Goal: Information Seeking & Learning: Compare options

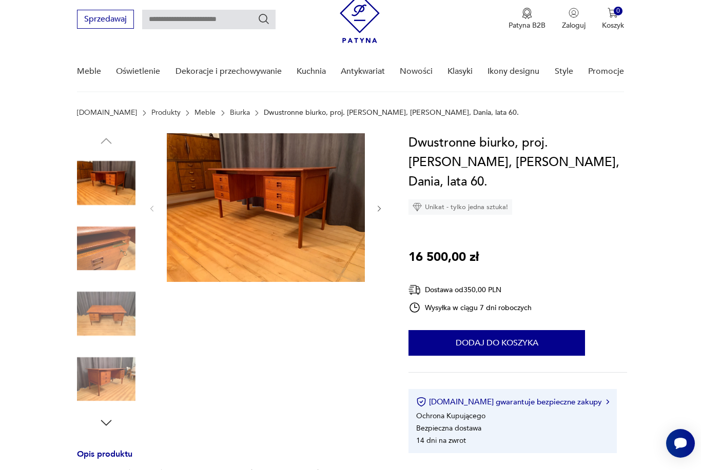
click at [278, 246] on img at bounding box center [266, 207] width 198 height 149
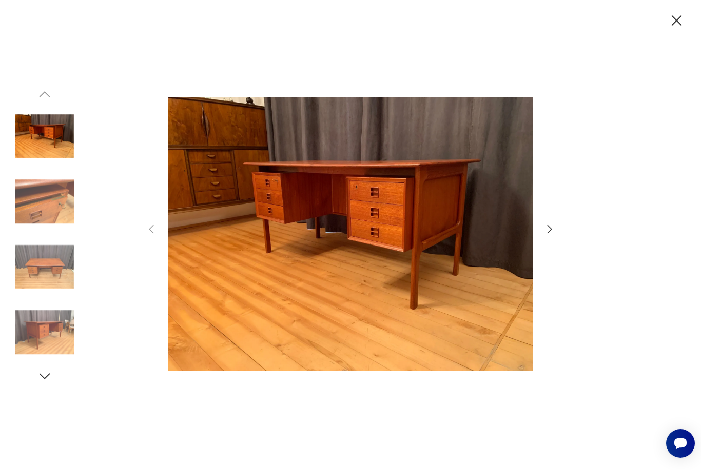
click at [538, 243] on div at bounding box center [350, 235] width 410 height 379
click at [42, 227] on img at bounding box center [44, 201] width 58 height 58
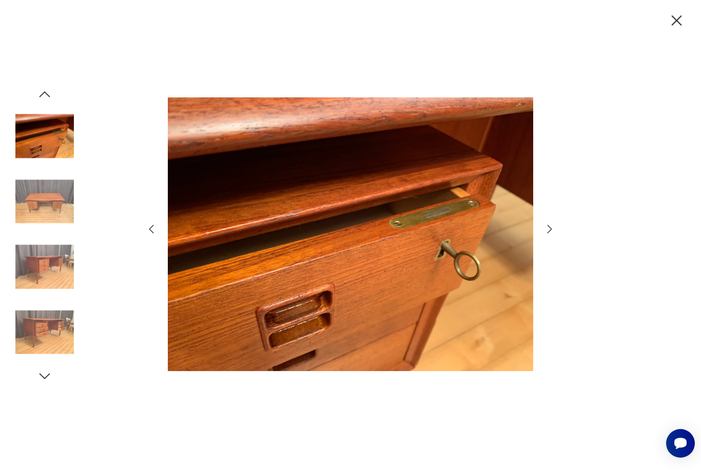
click at [53, 277] on img at bounding box center [44, 267] width 58 height 58
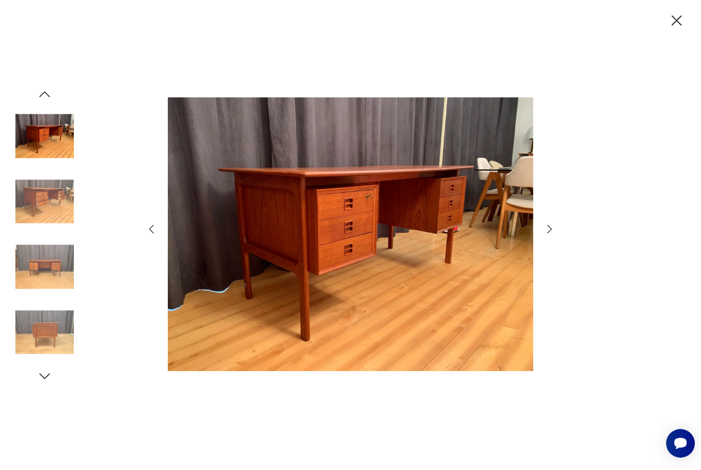
click at [50, 344] on img at bounding box center [44, 332] width 58 height 58
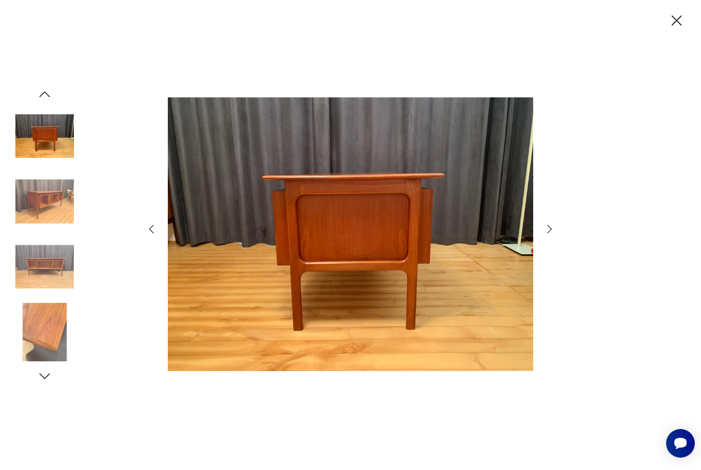
click at [40, 163] on img at bounding box center [44, 136] width 58 height 58
click at [676, 27] on icon "button" at bounding box center [676, 21] width 18 height 18
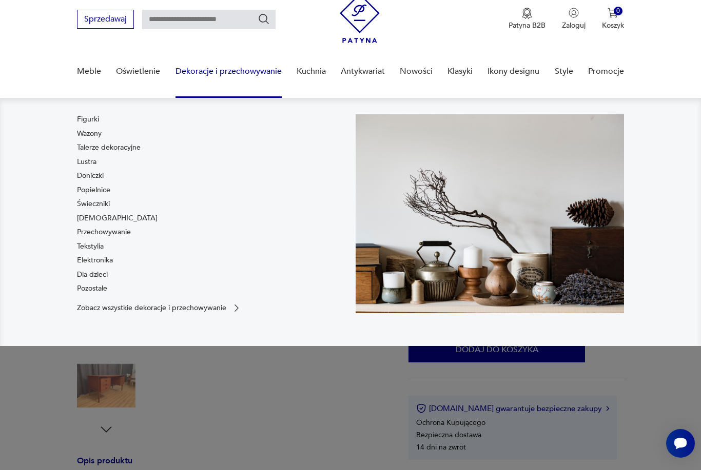
click at [92, 260] on link "Elektronika" at bounding box center [95, 260] width 36 height 10
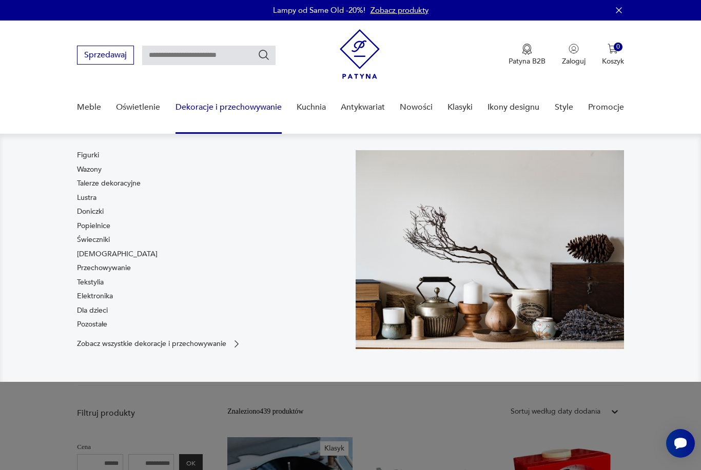
click at [103, 308] on link "Dla dzieci" at bounding box center [92, 311] width 31 height 10
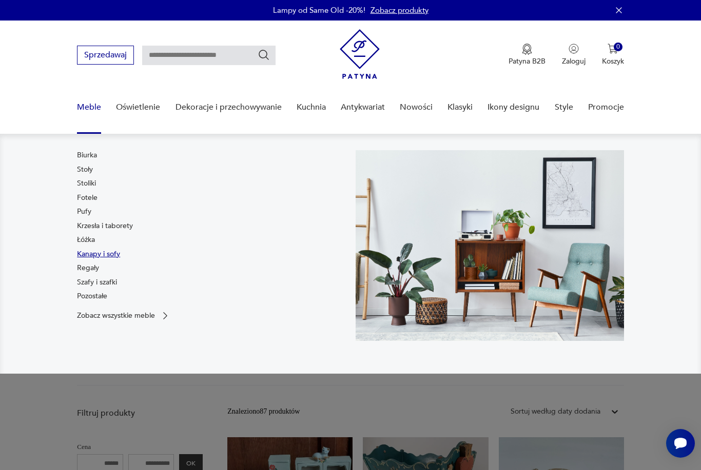
click at [99, 258] on link "Kanapy i sofy" at bounding box center [98, 254] width 43 height 10
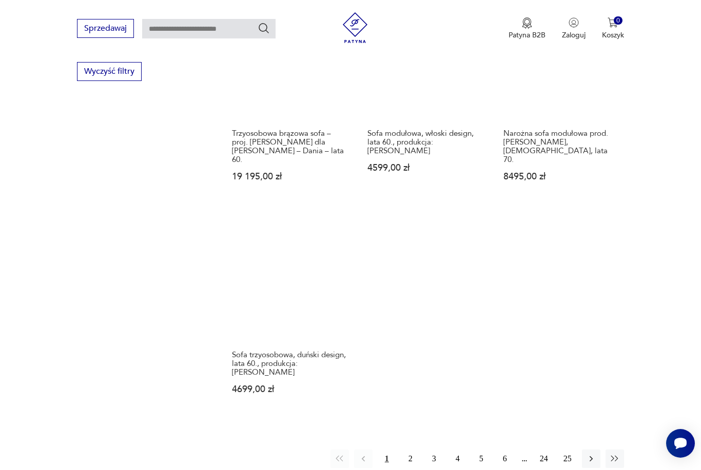
scroll to position [1352, 0]
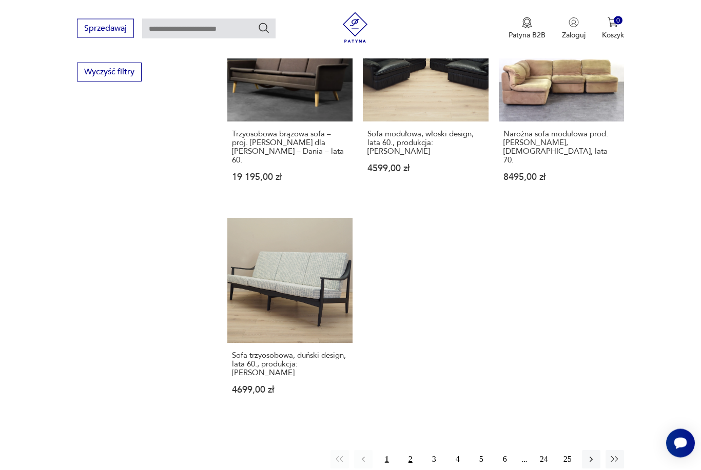
click at [409, 455] on button "2" at bounding box center [410, 460] width 18 height 18
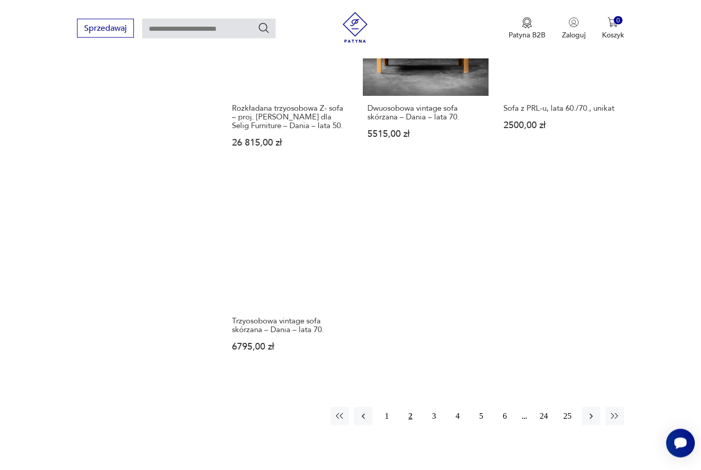
scroll to position [1378, 0]
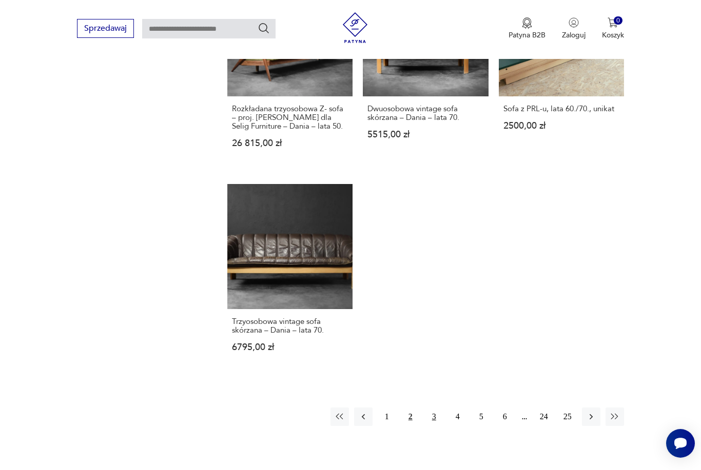
click at [436, 426] on button "3" at bounding box center [434, 417] width 18 height 18
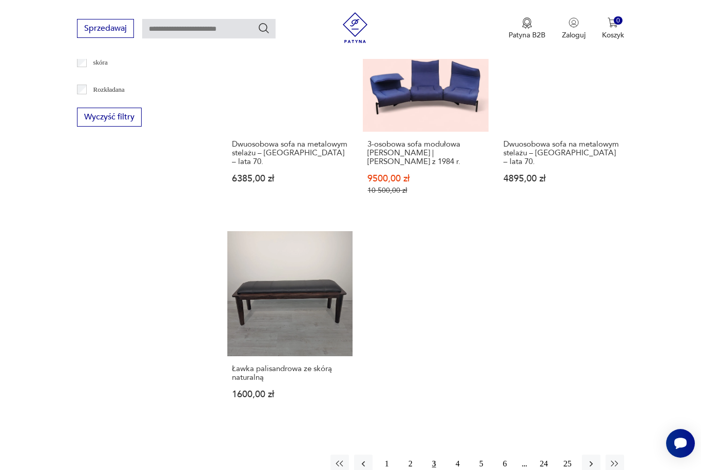
scroll to position [1333, 0]
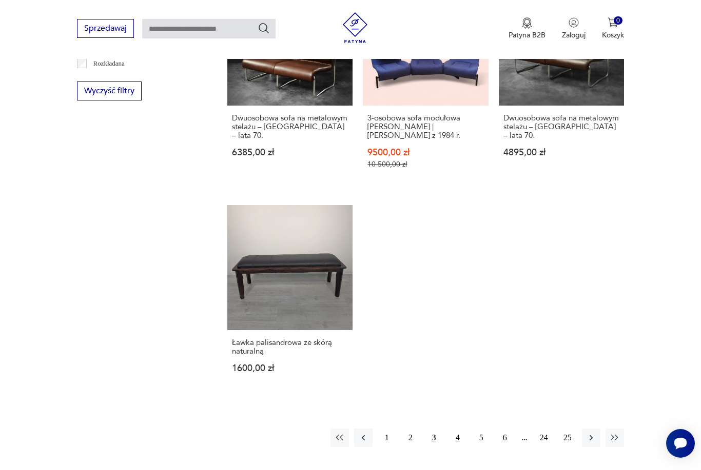
click at [457, 447] on button "4" at bounding box center [457, 438] width 18 height 18
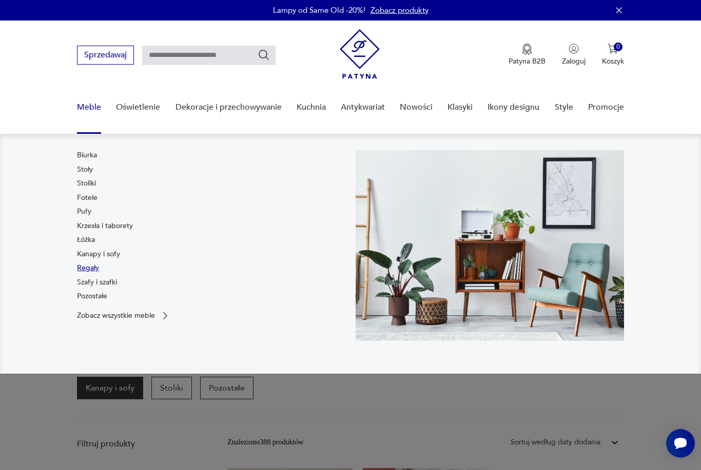
click at [92, 268] on link "Regały" at bounding box center [88, 268] width 22 height 10
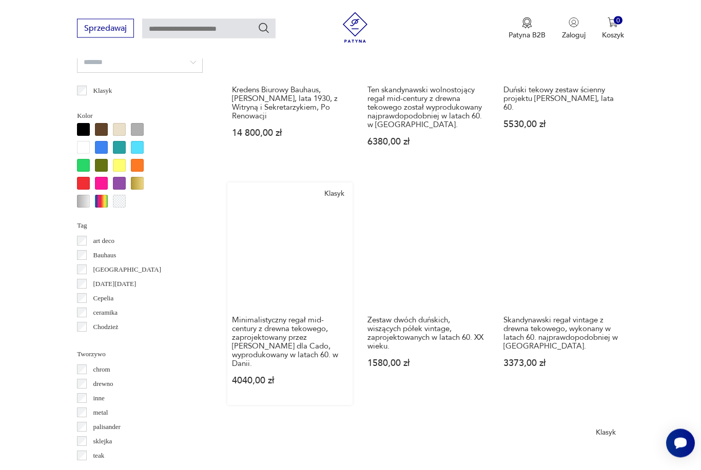
scroll to position [945, 0]
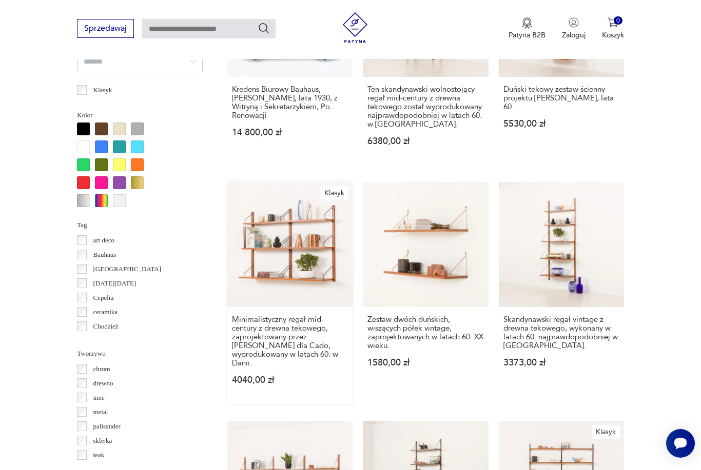
click at [263, 261] on link "Klasyk Minimalistyczny regał mid-century z drewna tekowego, zaprojektowany prze…" at bounding box center [289, 293] width 125 height 223
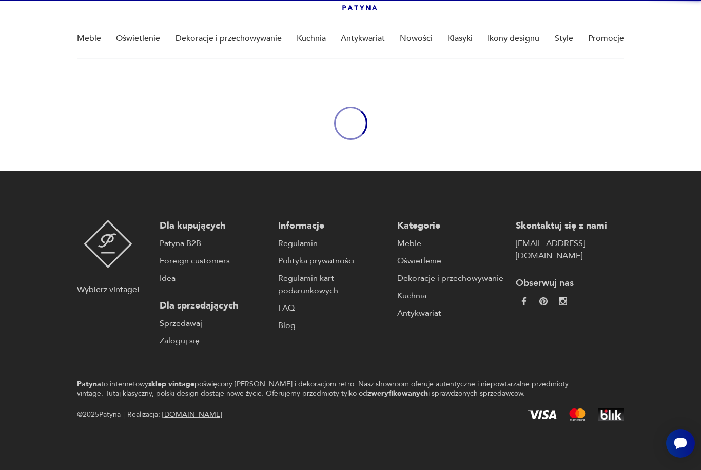
scroll to position [36, 0]
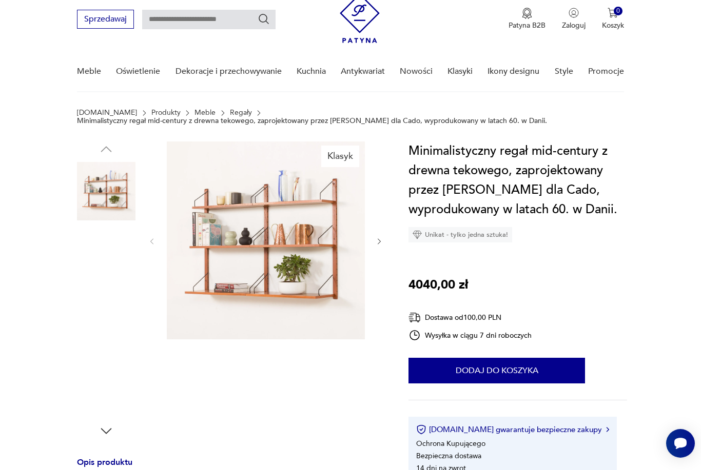
click at [96, 258] on img at bounding box center [106, 257] width 58 height 58
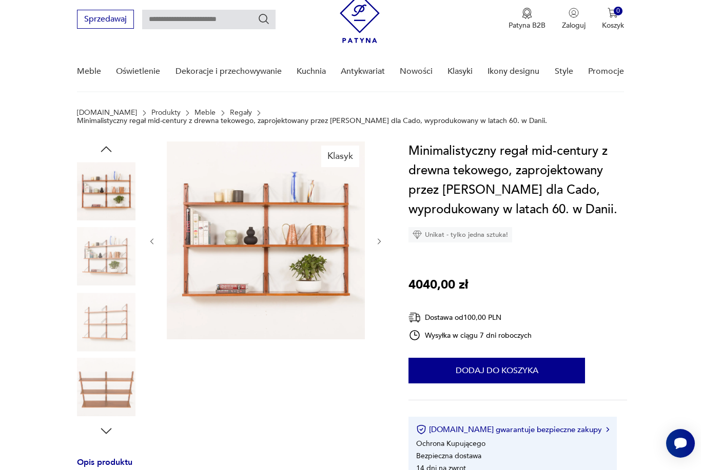
click at [106, 294] on img at bounding box center [106, 322] width 58 height 58
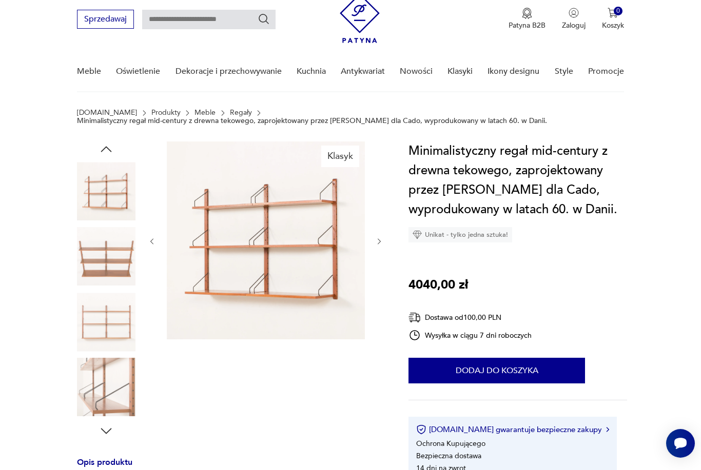
click at [117, 329] on img at bounding box center [106, 322] width 58 height 58
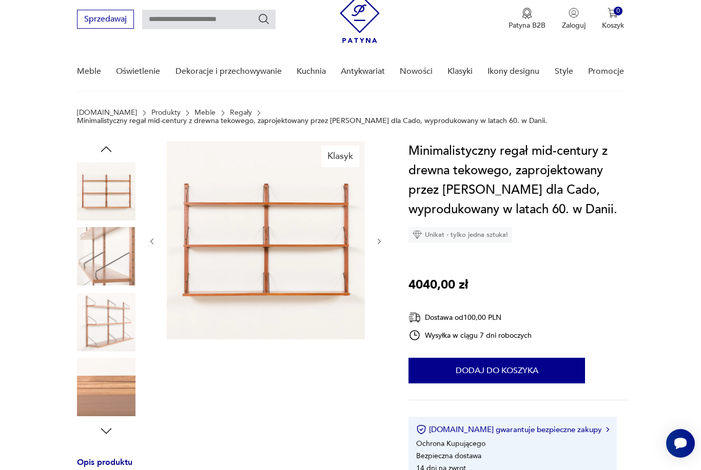
click at [126, 394] on img at bounding box center [106, 388] width 58 height 58
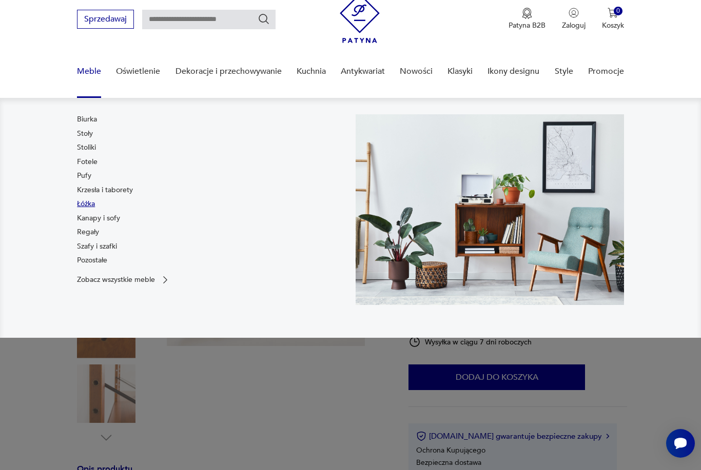
click at [92, 207] on link "Łóżka" at bounding box center [86, 204] width 18 height 10
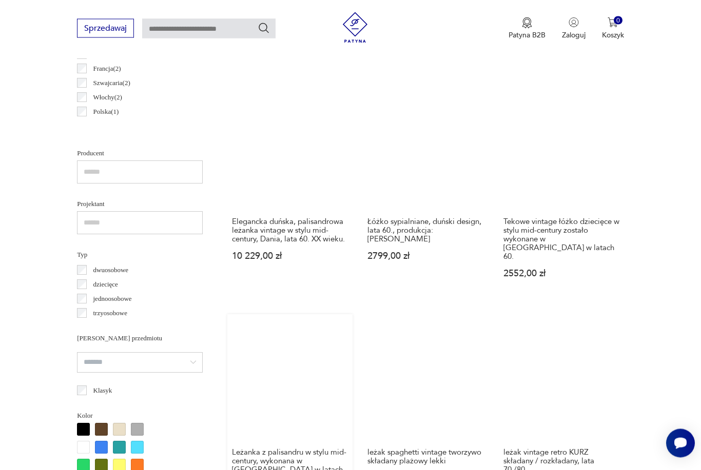
scroll to position [600, 0]
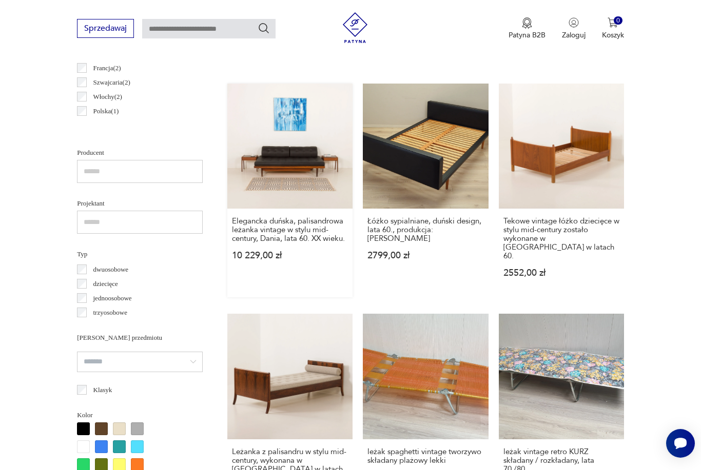
click at [265, 175] on link "Elegancka duńska, palisandrowa leżanka vintage w stylu mid-century, Dania, lata…" at bounding box center [289, 191] width 125 height 214
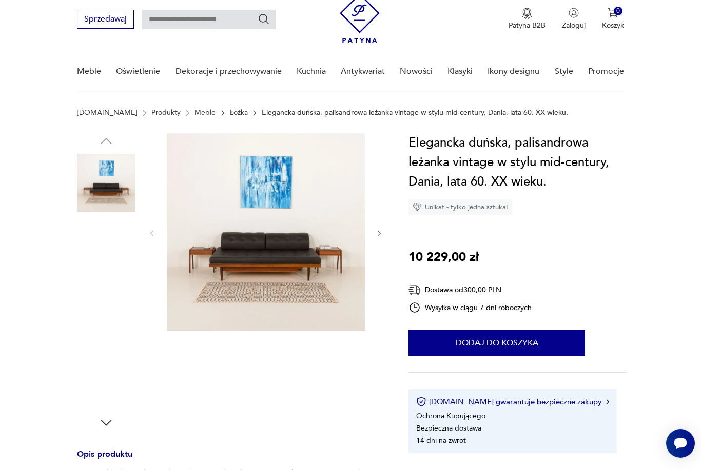
click at [264, 272] on img at bounding box center [266, 232] width 198 height 198
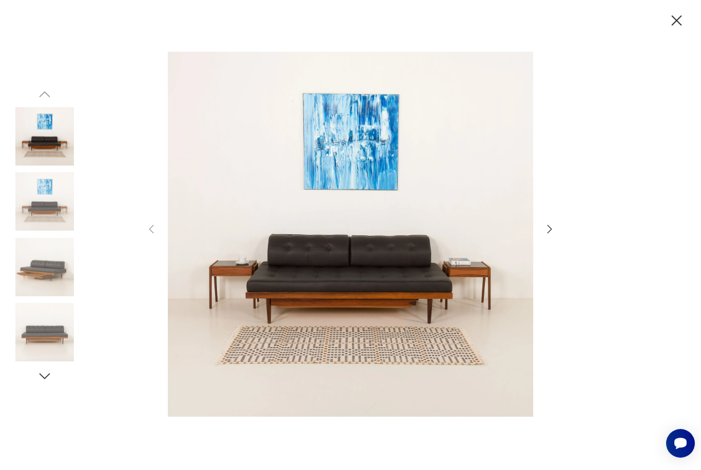
click at [552, 235] on icon "button" at bounding box center [549, 229] width 12 height 12
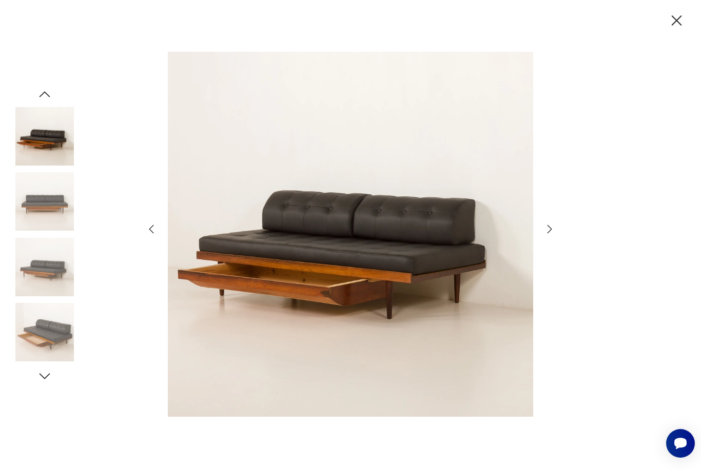
click at [552, 235] on icon "button" at bounding box center [549, 229] width 12 height 12
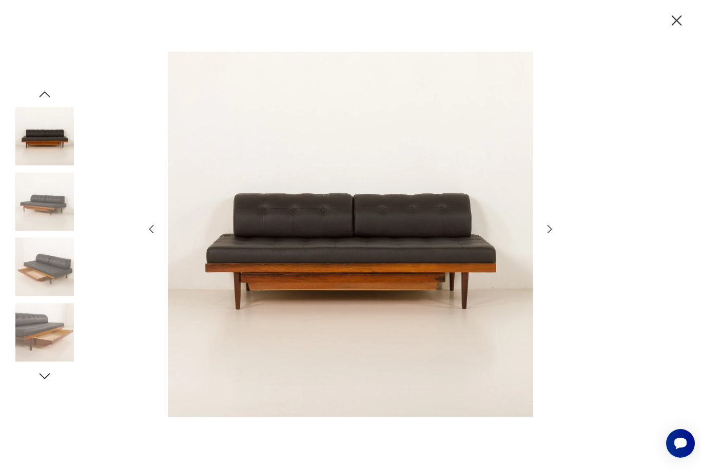
click at [552, 235] on icon "button" at bounding box center [549, 229] width 12 height 12
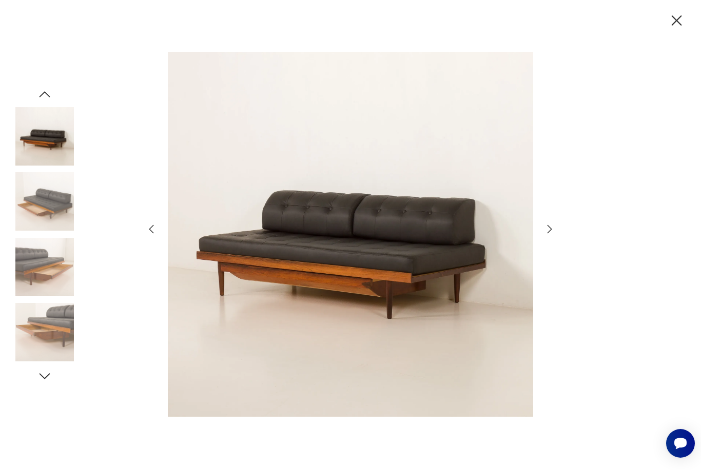
click at [552, 235] on icon "button" at bounding box center [549, 229] width 12 height 12
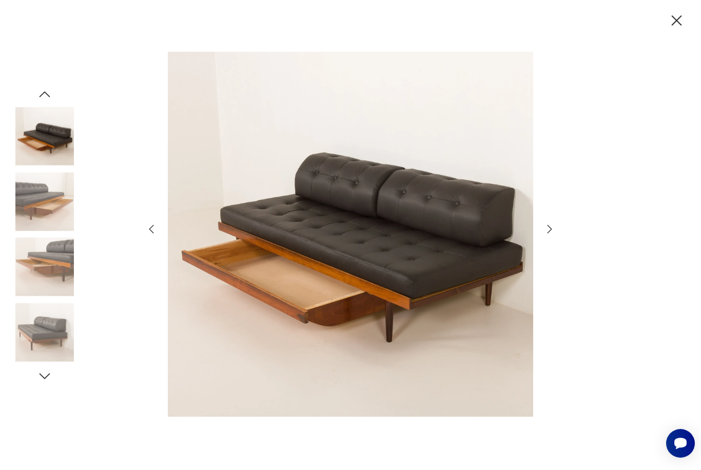
click at [552, 235] on icon "button" at bounding box center [549, 229] width 12 height 12
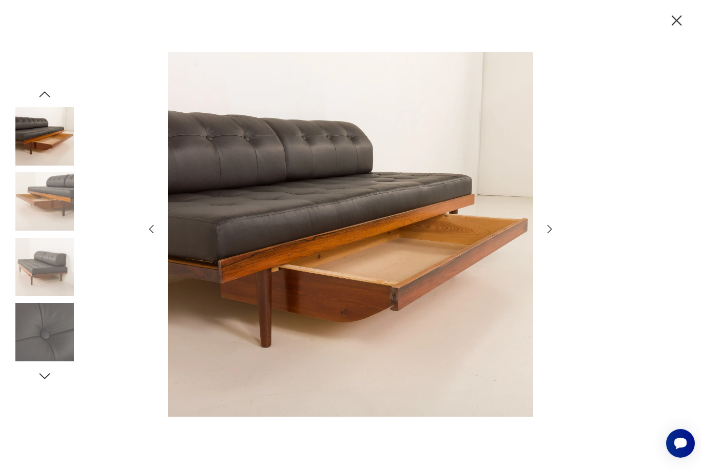
click at [552, 235] on icon "button" at bounding box center [549, 229] width 12 height 12
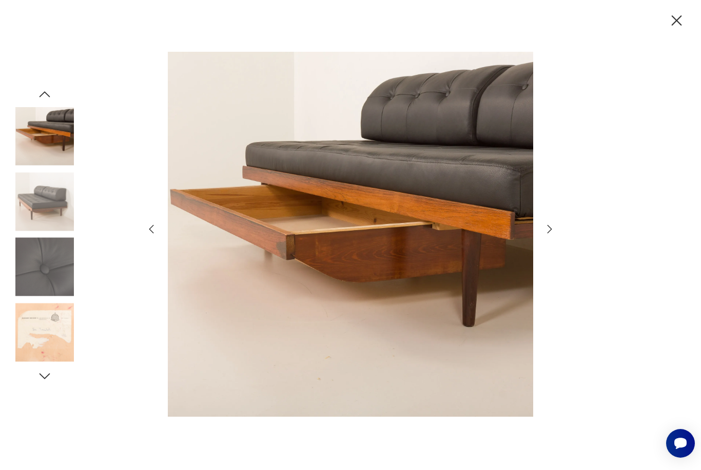
click at [552, 235] on icon "button" at bounding box center [549, 229] width 12 height 12
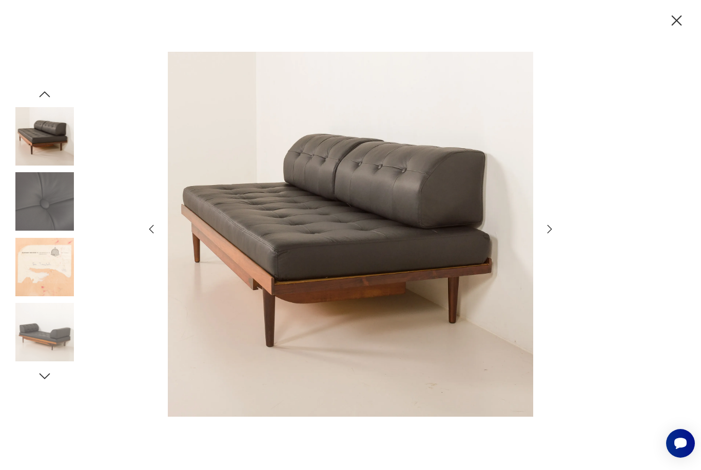
click at [673, 24] on icon "button" at bounding box center [677, 20] width 10 height 10
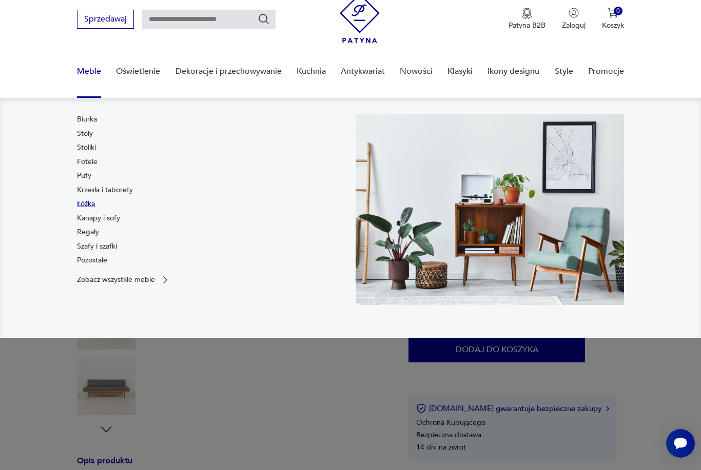
click at [85, 203] on link "Łóżka" at bounding box center [86, 204] width 18 height 10
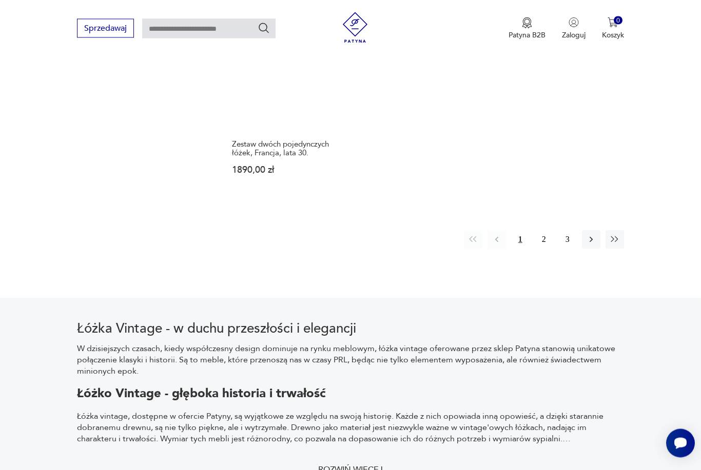
scroll to position [1585, 0]
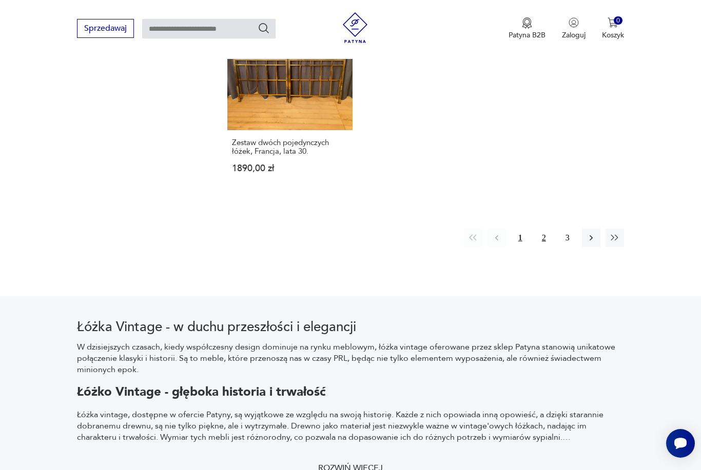
click at [540, 242] on button "2" at bounding box center [544, 238] width 18 height 18
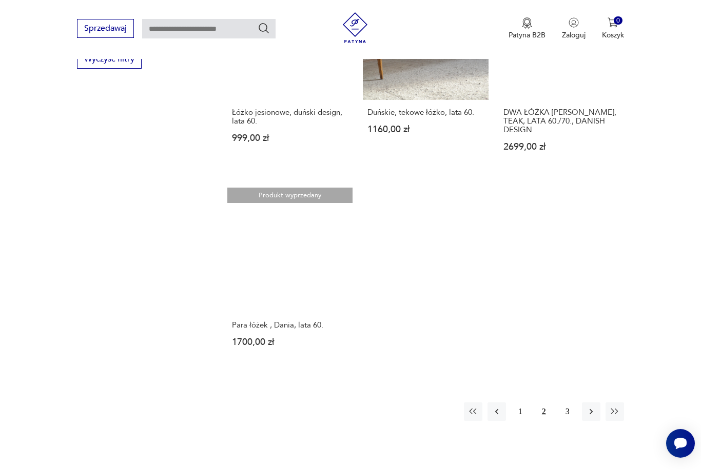
scroll to position [1351, 0]
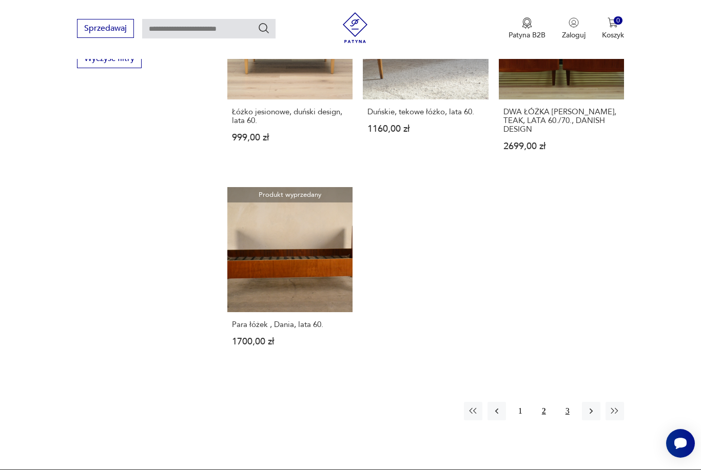
click at [563, 421] on button "3" at bounding box center [567, 411] width 18 height 18
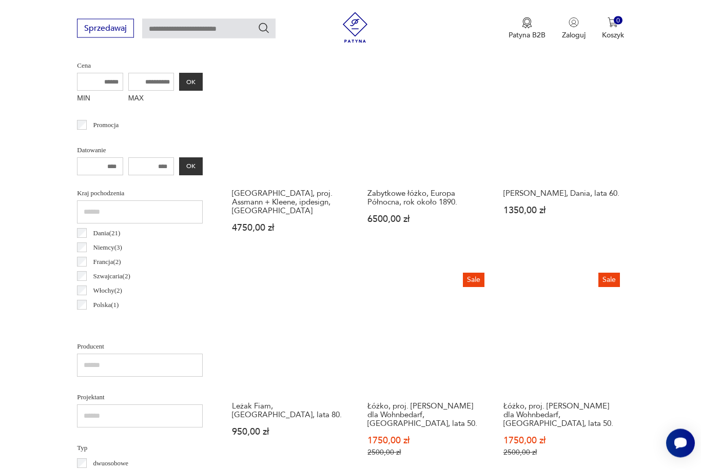
scroll to position [273, 0]
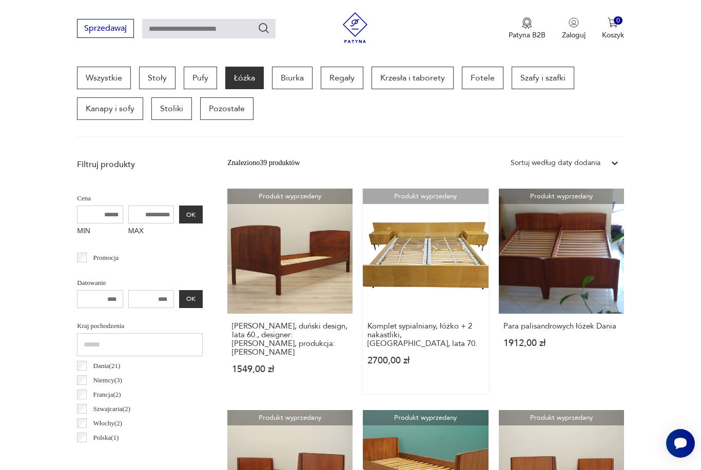
click at [397, 297] on link "Produkt wyprzedany Komplet sypialniany, łóżko + 2 nakastliki, [GEOGRAPHIC_DATA]…" at bounding box center [425, 291] width 125 height 205
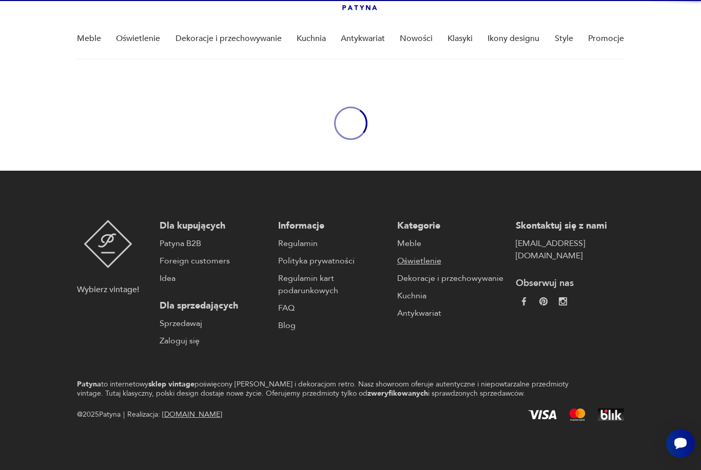
scroll to position [36, 0]
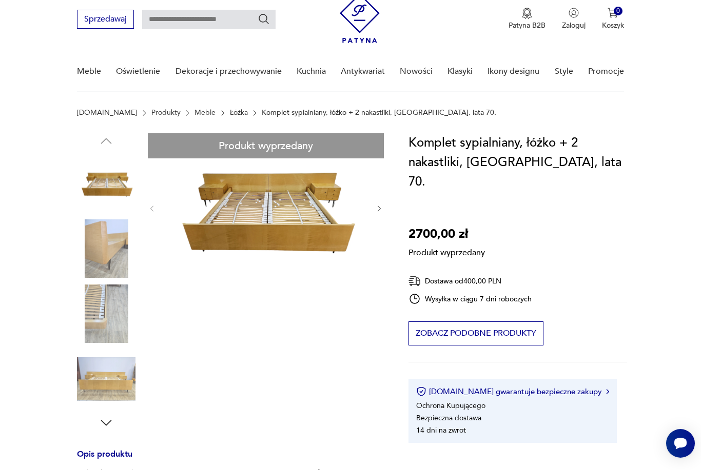
click at [287, 232] on div "Produkt wyprzedany Opis produktu Piękne łoże sypialniane o powierzchni spania 2…" at bounding box center [230, 454] width 307 height 643
click at [310, 222] on div "Produkt wyprzedany Opis produktu Piękne łoże sypialniane o powierzchni spania 2…" at bounding box center [230, 454] width 307 height 643
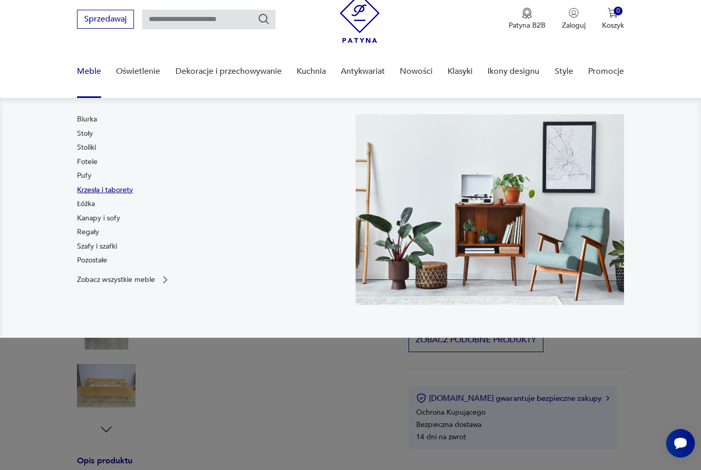
click at [102, 188] on link "Krzesła i taborety" at bounding box center [105, 190] width 56 height 10
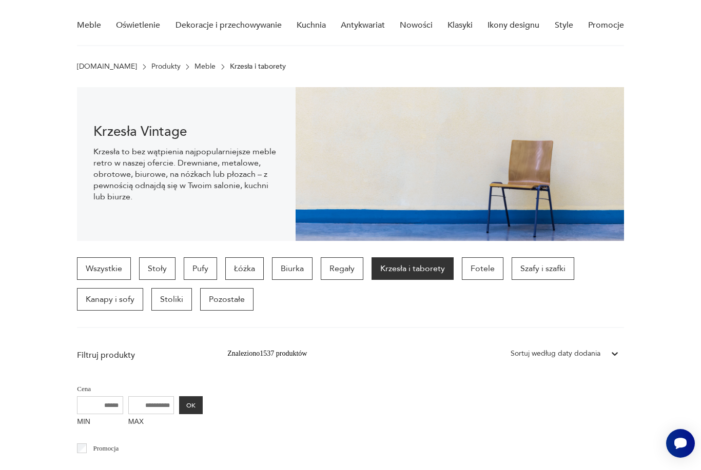
scroll to position [72, 0]
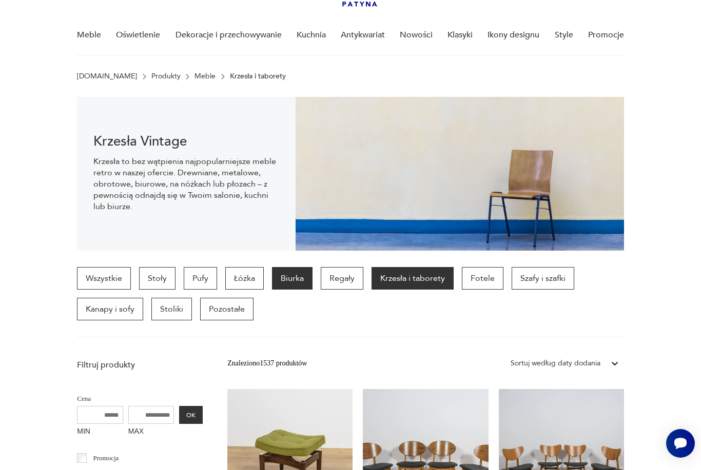
click at [302, 277] on p "Biurka" at bounding box center [292, 278] width 41 height 23
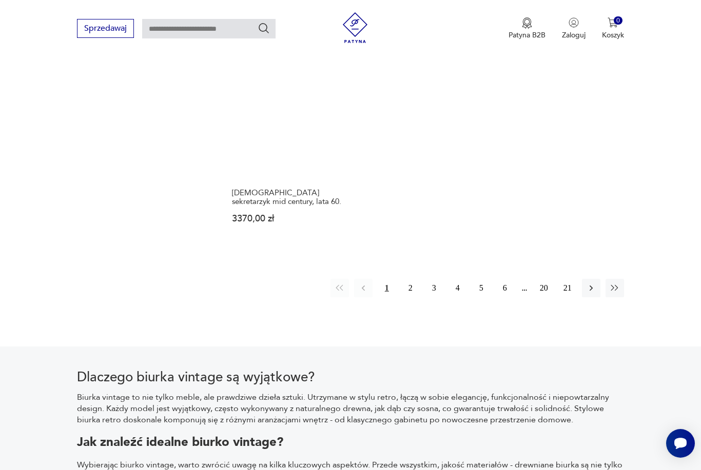
scroll to position [1521, 0]
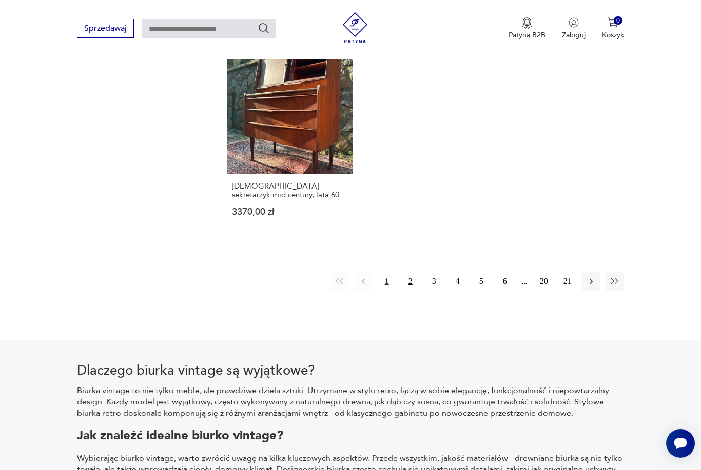
click at [409, 291] on button "2" at bounding box center [410, 281] width 18 height 18
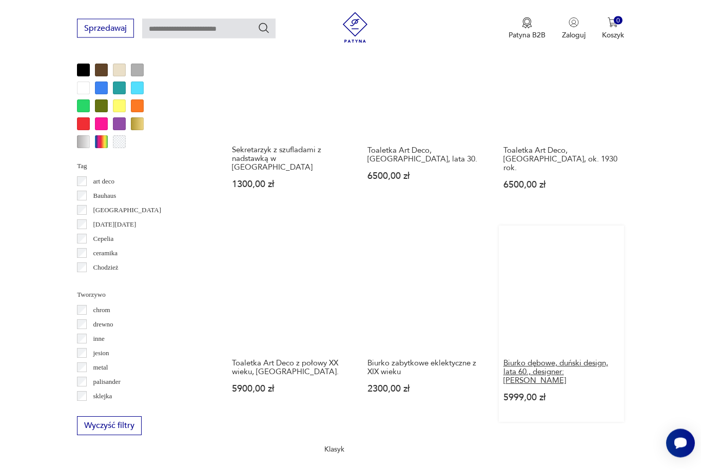
scroll to position [875, 0]
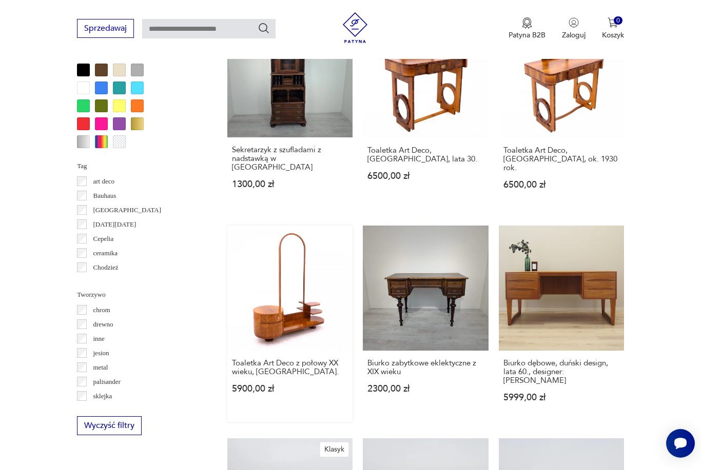
click at [257, 345] on link "Toaletka Art Deco z połowy XX wieku, [GEOGRAPHIC_DATA] 5900,00 zł" at bounding box center [289, 324] width 125 height 196
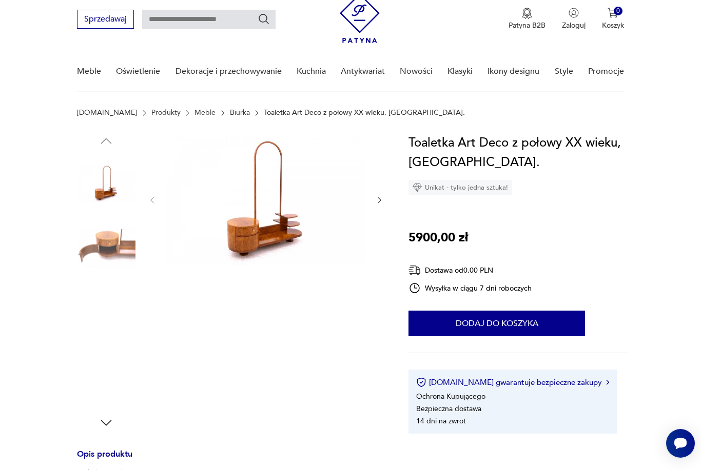
click at [268, 233] on img at bounding box center [266, 199] width 198 height 132
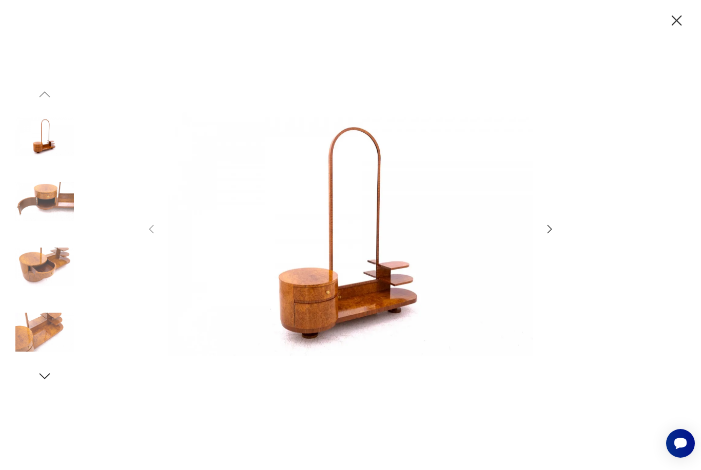
click at [547, 235] on icon "button" at bounding box center [549, 229] width 12 height 12
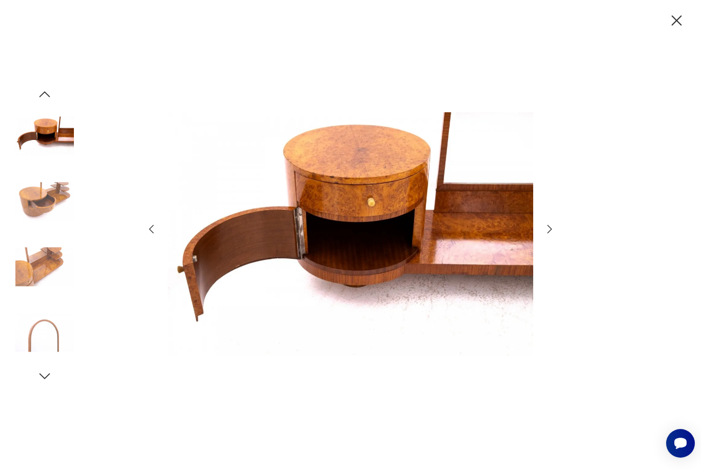
click at [547, 235] on icon "button" at bounding box center [549, 229] width 12 height 12
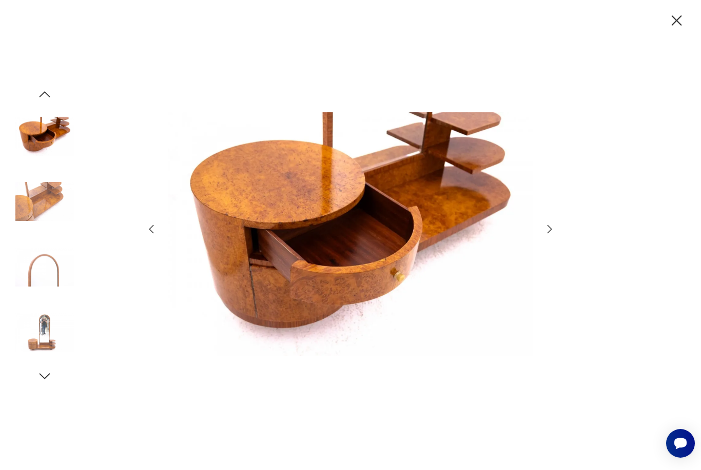
click at [547, 235] on icon "button" at bounding box center [549, 229] width 12 height 12
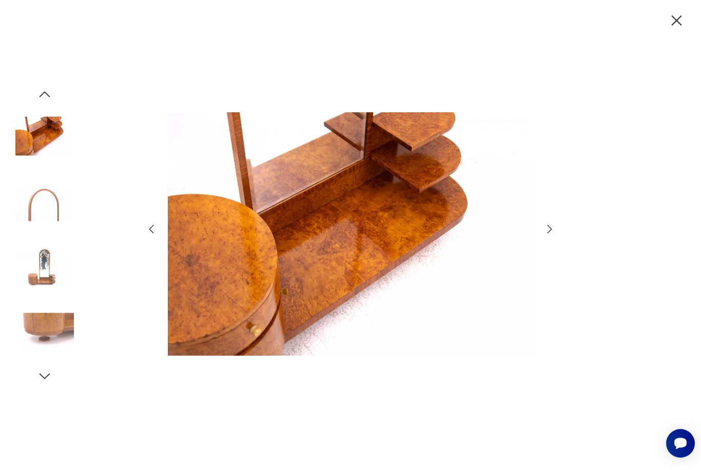
click at [547, 235] on icon "button" at bounding box center [549, 229] width 12 height 12
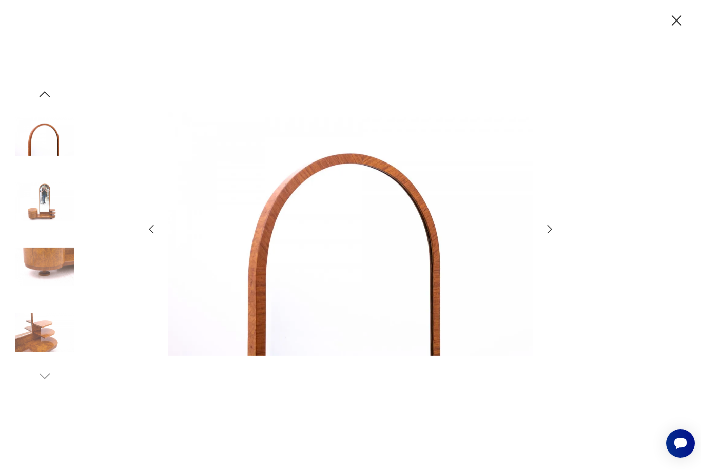
click at [547, 235] on icon "button" at bounding box center [549, 229] width 12 height 12
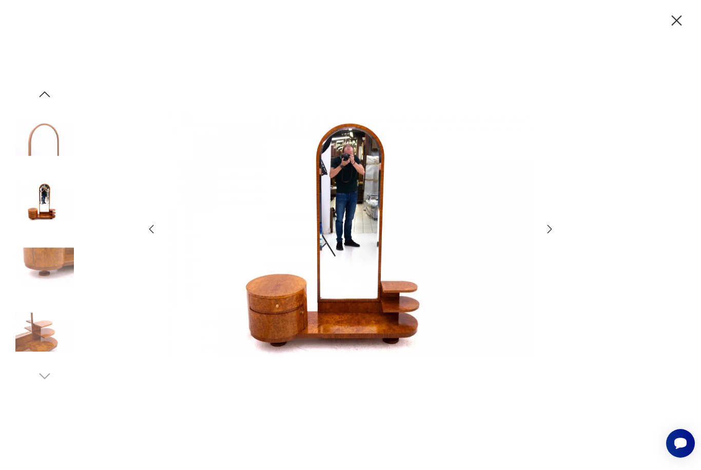
click at [547, 235] on icon "button" at bounding box center [549, 229] width 12 height 12
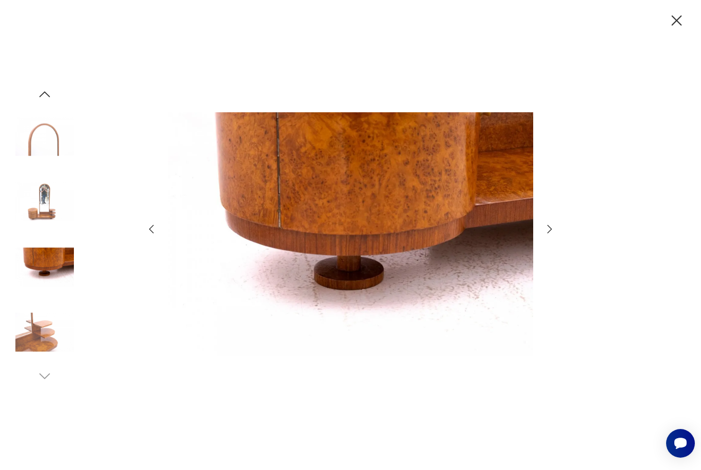
click at [547, 235] on icon "button" at bounding box center [549, 229] width 12 height 12
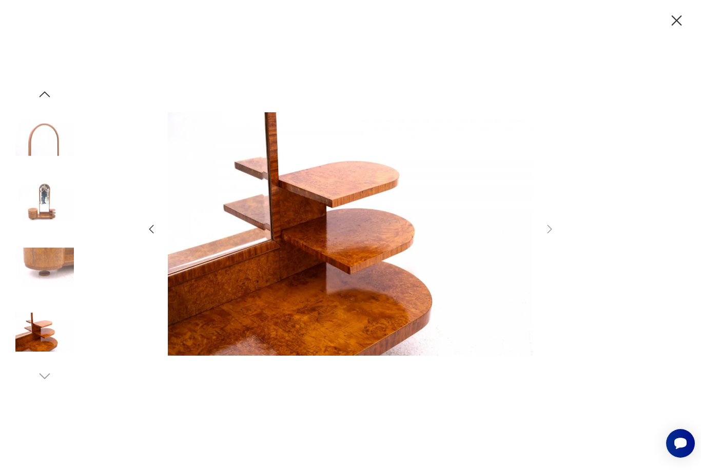
click at [680, 25] on icon "button" at bounding box center [676, 21] width 18 height 18
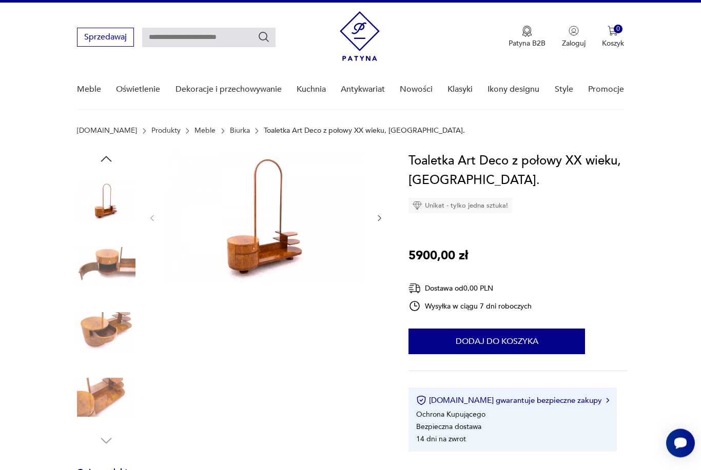
scroll to position [0, 0]
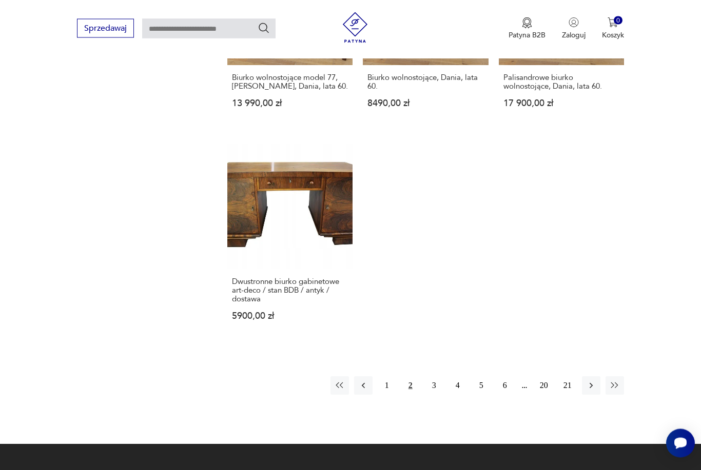
scroll to position [1373, 0]
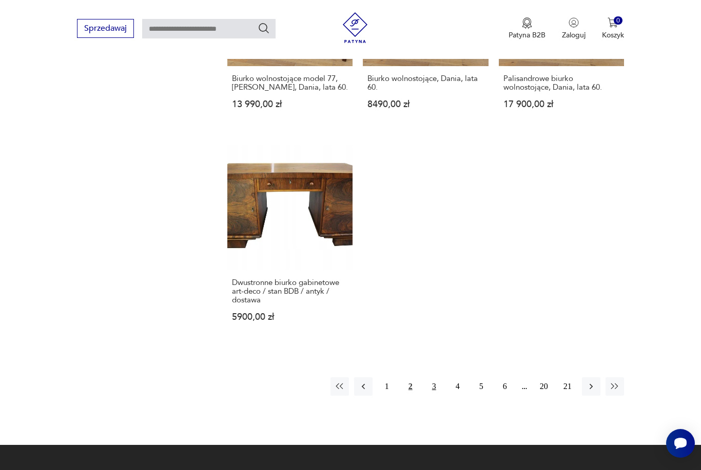
click at [435, 396] on button "3" at bounding box center [434, 387] width 18 height 18
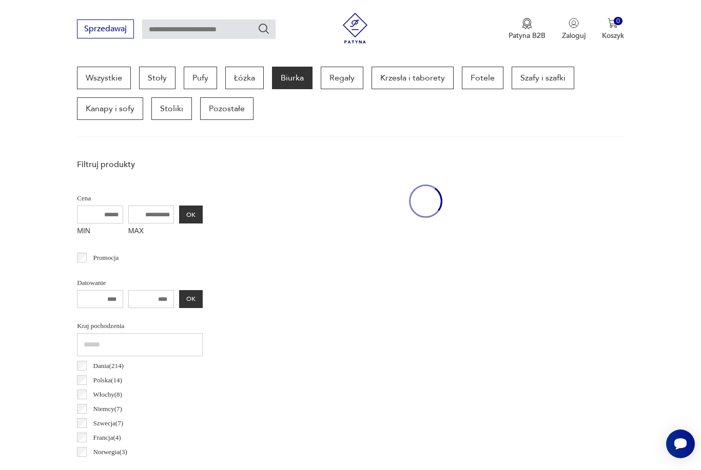
scroll to position [273, 0]
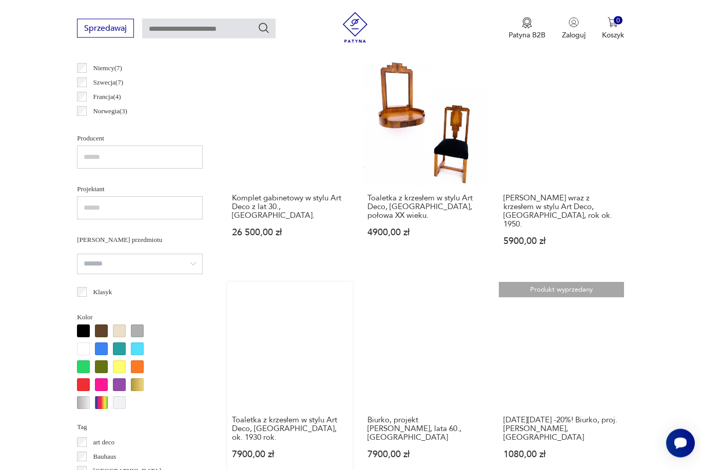
scroll to position [615, 0]
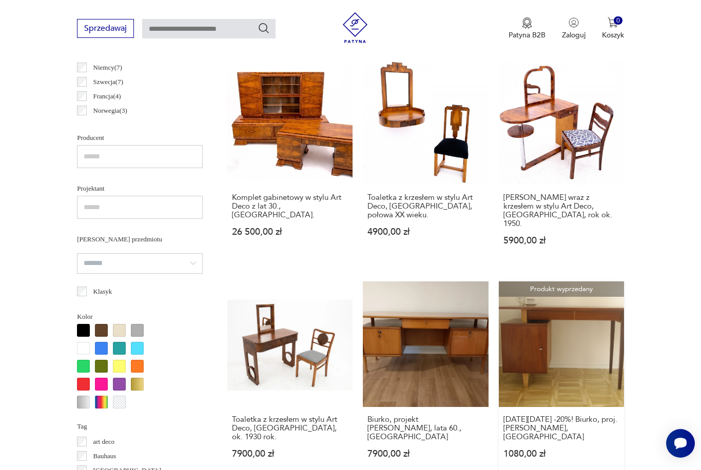
click at [519, 364] on link "Produkt wyprzedany [DATE][DATE] -20%! Biurko, proj. [PERSON_NAME], [GEOGRAPHIC_…" at bounding box center [561, 380] width 125 height 196
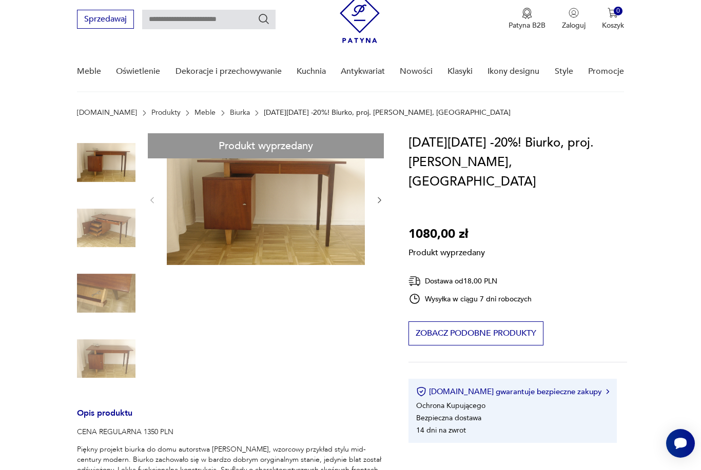
click at [266, 234] on div "Produkt wyprzedany Opis produktu CENA REGULARNA 1350 PLN Piękny projekt biurka …" at bounding box center [230, 444] width 307 height 622
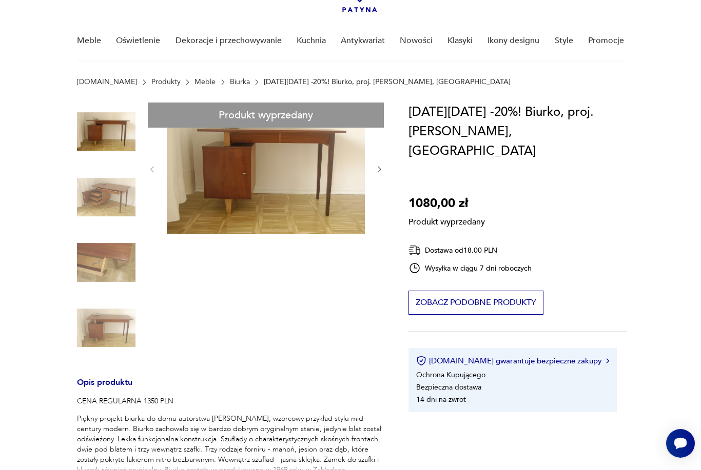
scroll to position [69, 0]
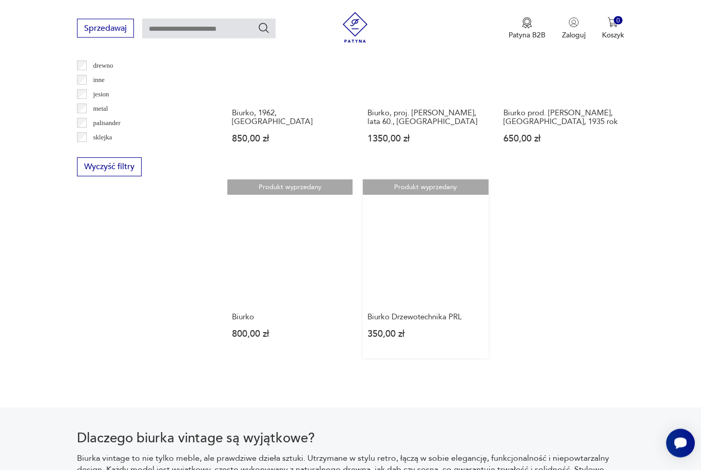
scroll to position [1134, 0]
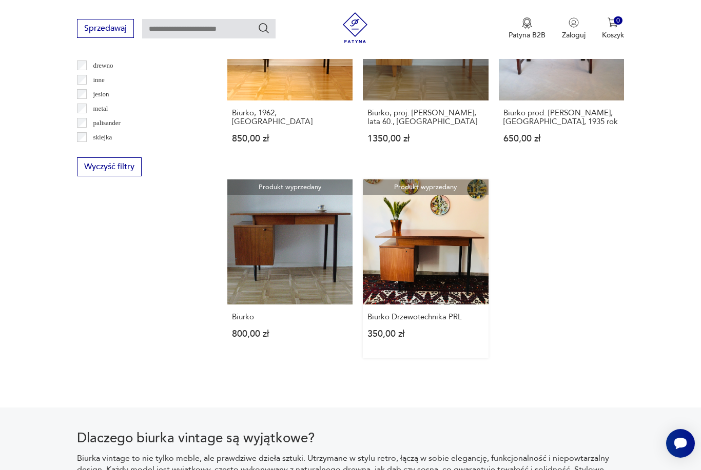
click at [401, 258] on link "Produkt wyprzedany Biurko Drzewotechnika PRL 350,00 zł" at bounding box center [425, 269] width 125 height 179
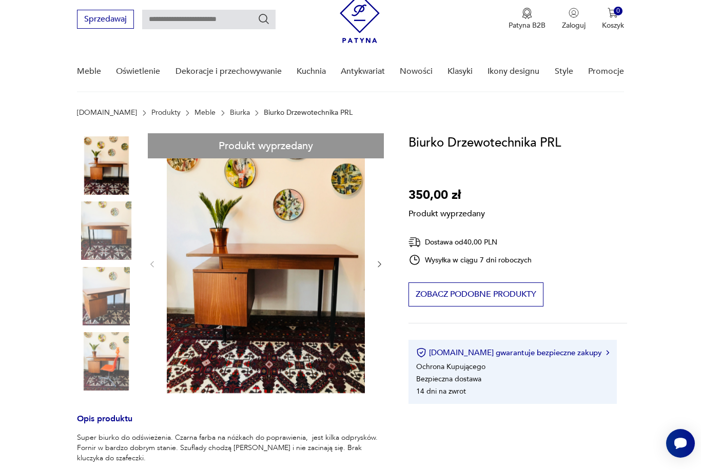
click at [298, 285] on div "Produkt wyprzedany Opis produktu Super biurko do odświeżenia. Czarna farba na n…" at bounding box center [230, 436] width 307 height 607
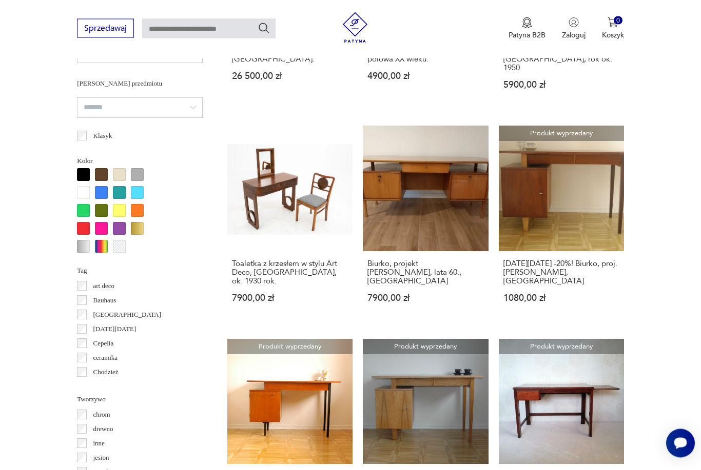
scroll to position [771, 0]
click at [404, 181] on link "Biurko, projekt [PERSON_NAME], lata 60., Polska 7900,00 zł" at bounding box center [425, 224] width 125 height 196
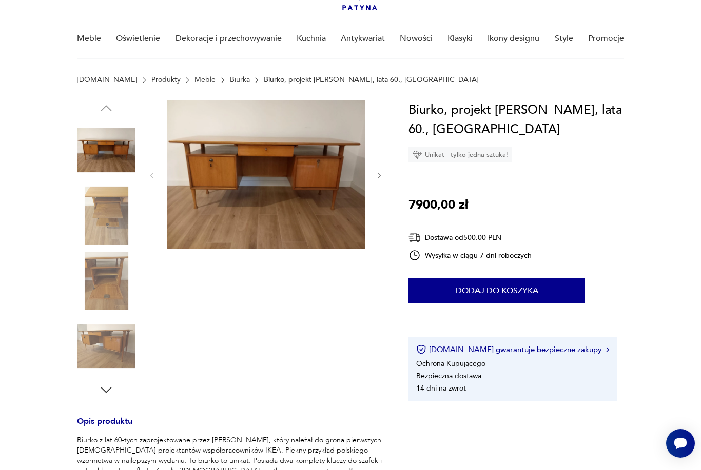
click at [375, 174] on icon "button" at bounding box center [379, 176] width 9 height 9
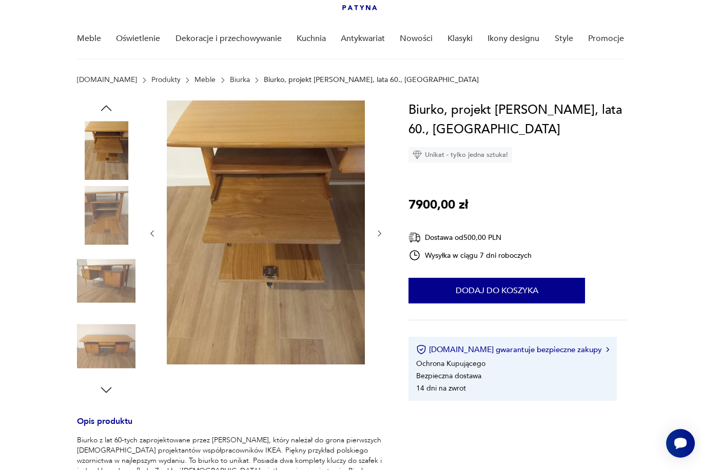
click at [375, 174] on div at bounding box center [266, 234] width 236 height 266
click at [108, 216] on img at bounding box center [106, 216] width 58 height 58
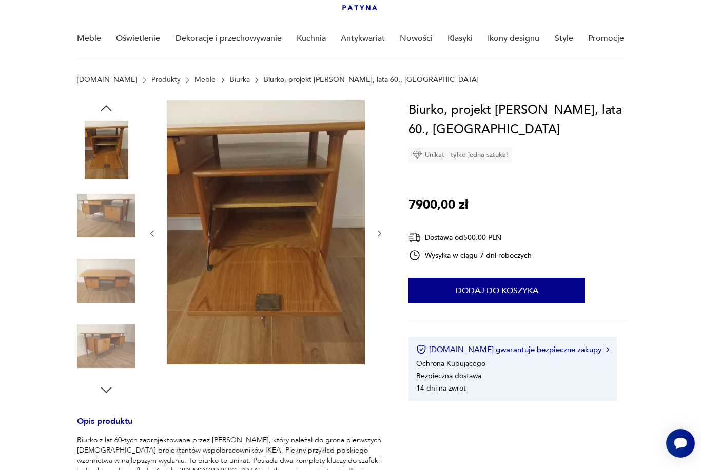
click at [109, 258] on img at bounding box center [106, 281] width 58 height 58
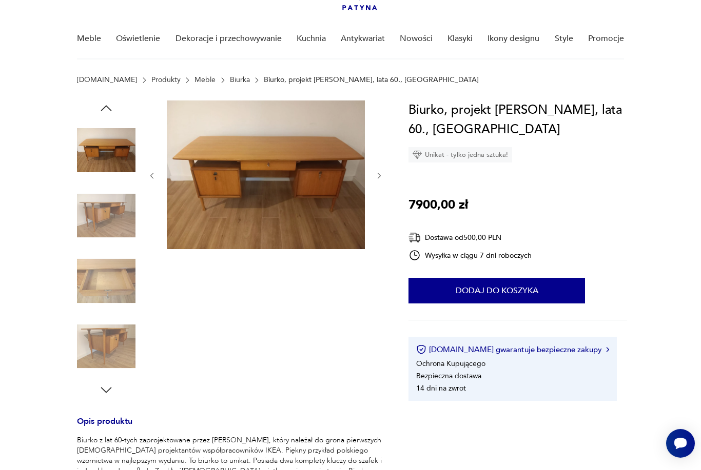
click at [111, 277] on img at bounding box center [106, 281] width 58 height 58
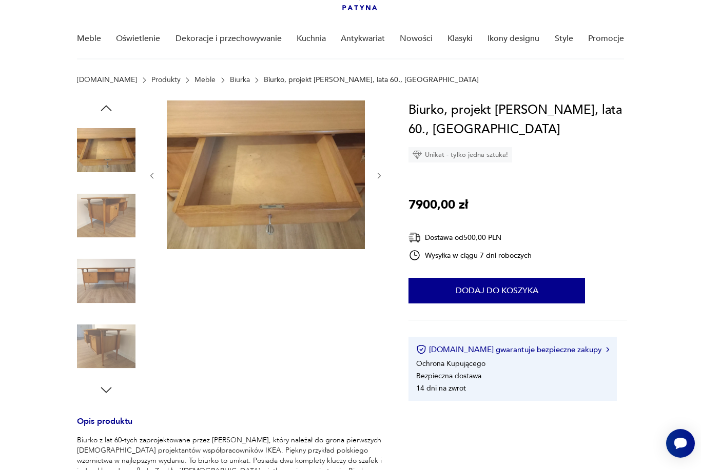
click at [115, 291] on img at bounding box center [106, 281] width 58 height 58
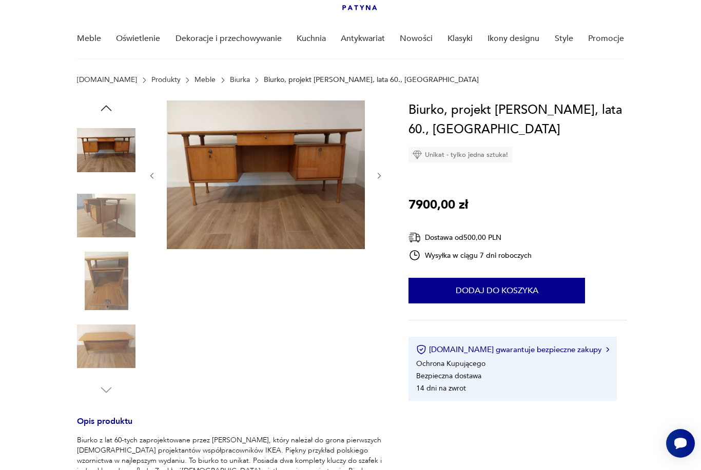
click at [113, 332] on img at bounding box center [106, 347] width 58 height 58
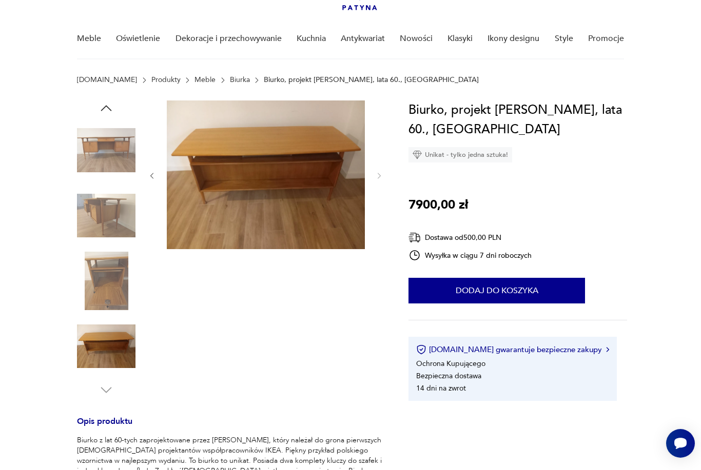
click at [230, 81] on link "Biurka" at bounding box center [240, 80] width 20 height 8
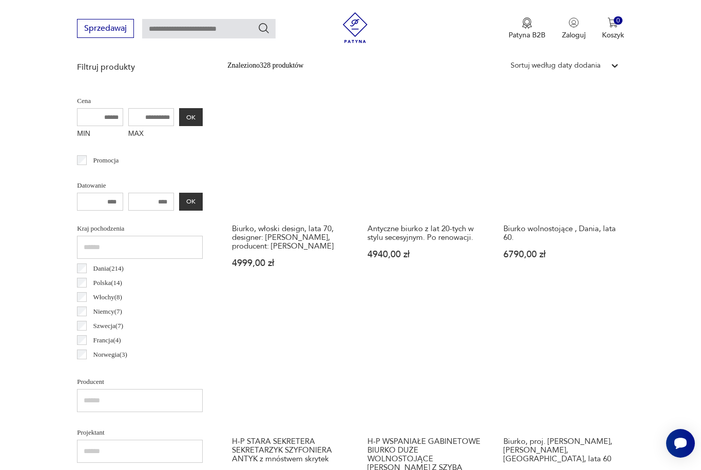
scroll to position [377, 0]
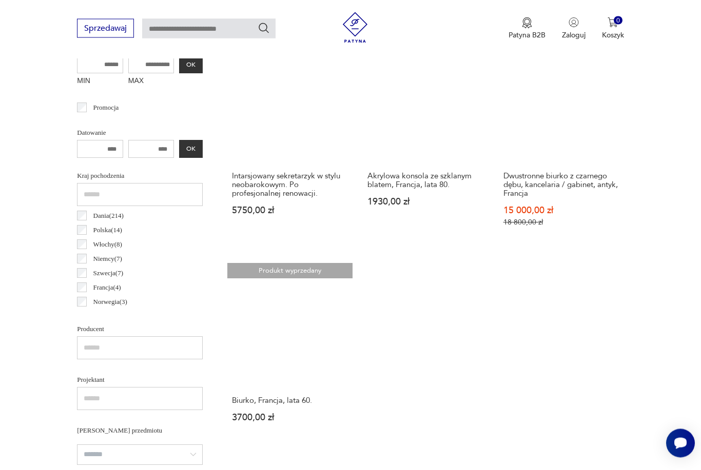
scroll to position [423, 0]
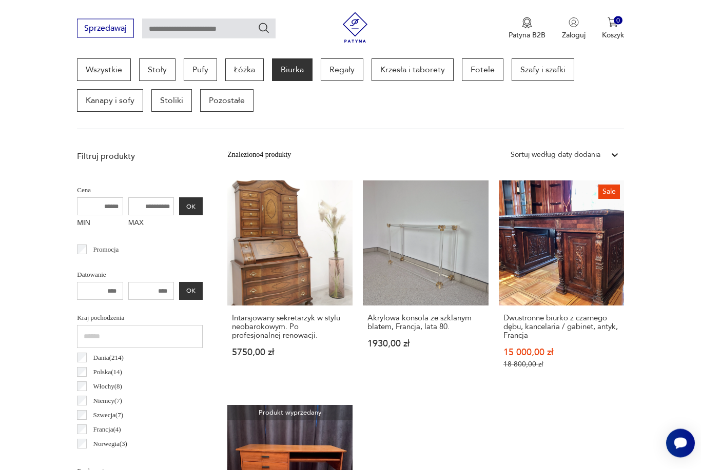
scroll to position [273, 0]
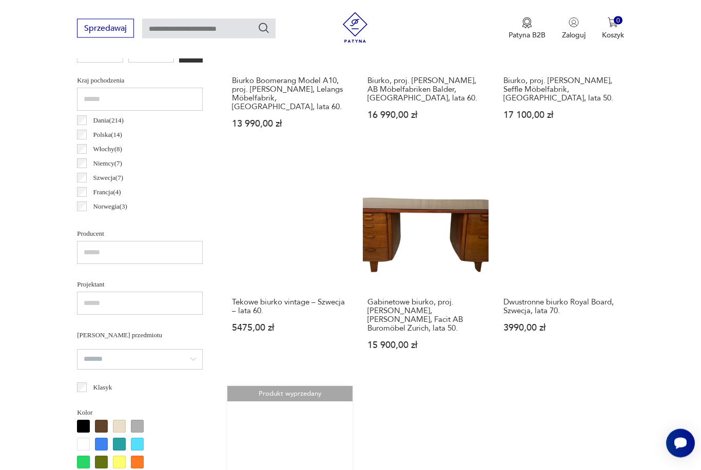
scroll to position [516, 0]
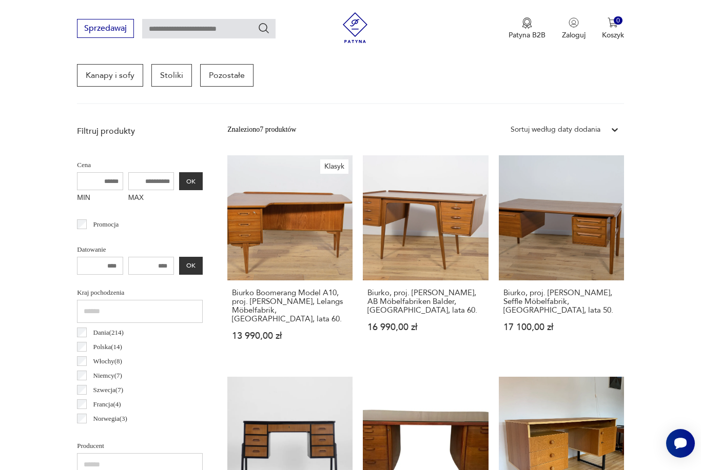
scroll to position [273, 0]
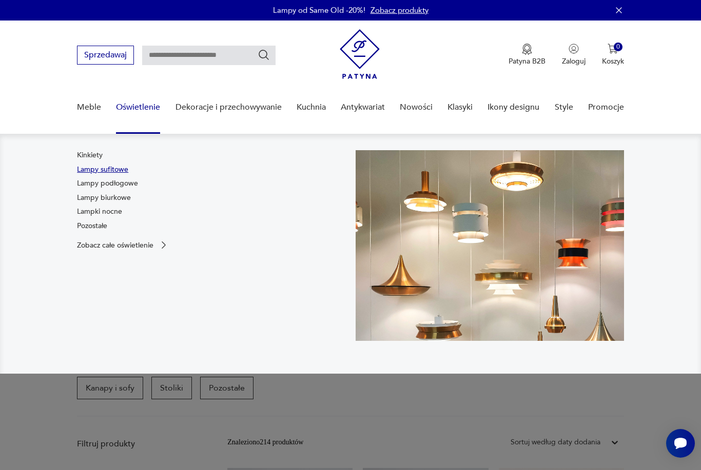
click at [123, 173] on link "Lampy sufitowe" at bounding box center [102, 170] width 51 height 10
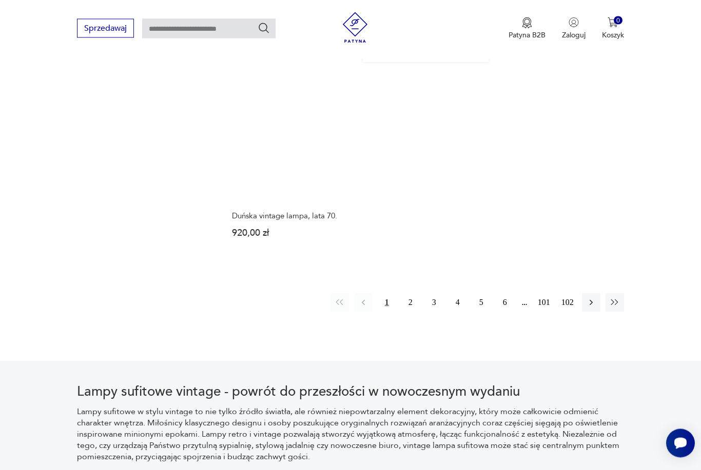
scroll to position [1467, 0]
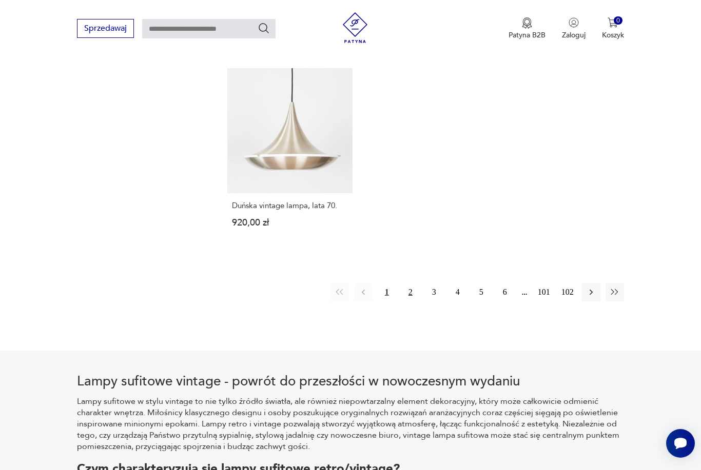
click at [410, 302] on button "2" at bounding box center [410, 292] width 18 height 18
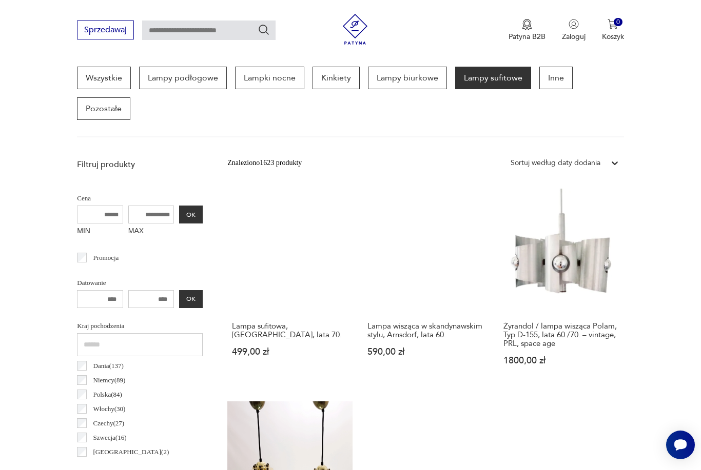
scroll to position [273, 0]
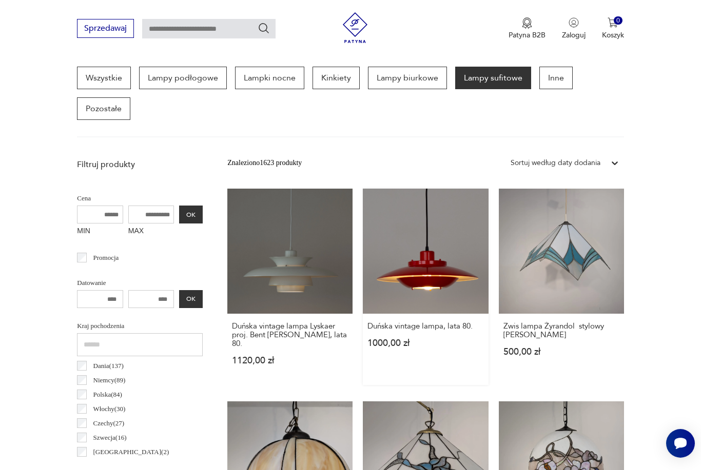
click at [406, 285] on link "Duńska vintage lampa, lata 80. 1000,00 zł" at bounding box center [425, 287] width 125 height 196
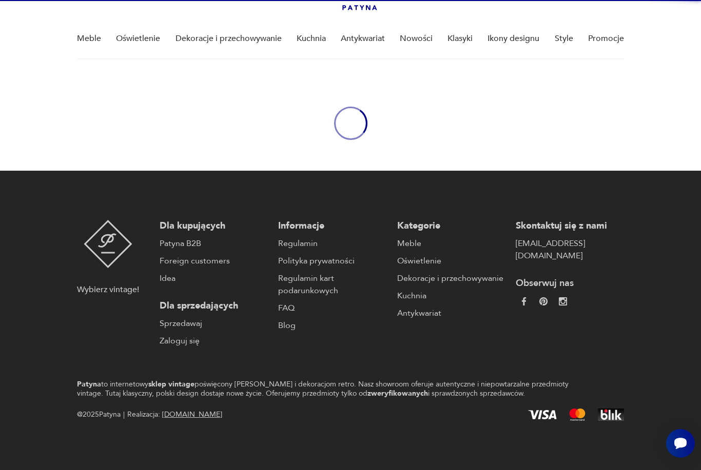
scroll to position [36, 0]
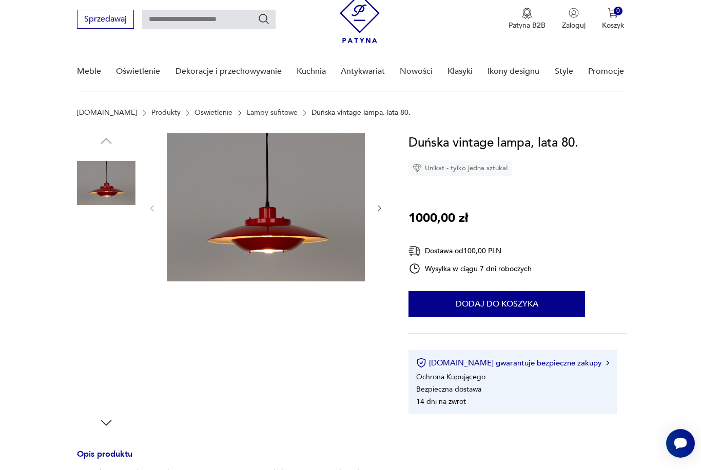
click at [284, 232] on img at bounding box center [266, 207] width 198 height 148
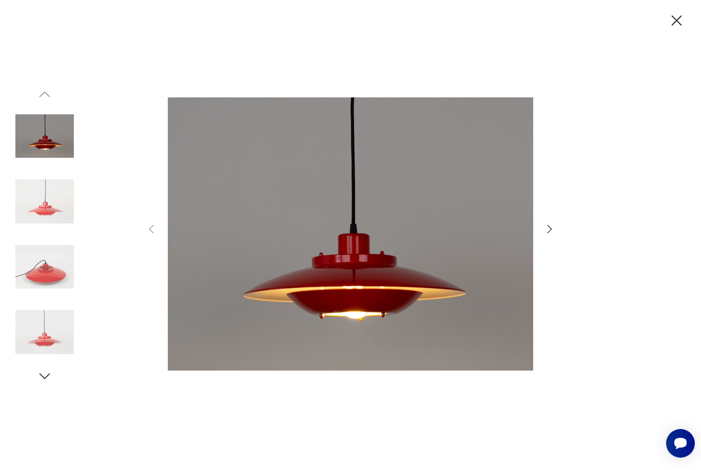
click at [552, 235] on icon "button" at bounding box center [549, 229] width 12 height 12
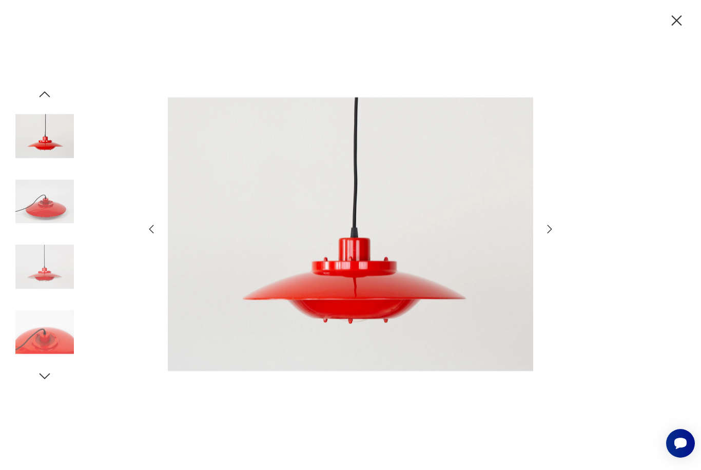
click at [552, 235] on icon "button" at bounding box center [549, 229] width 12 height 12
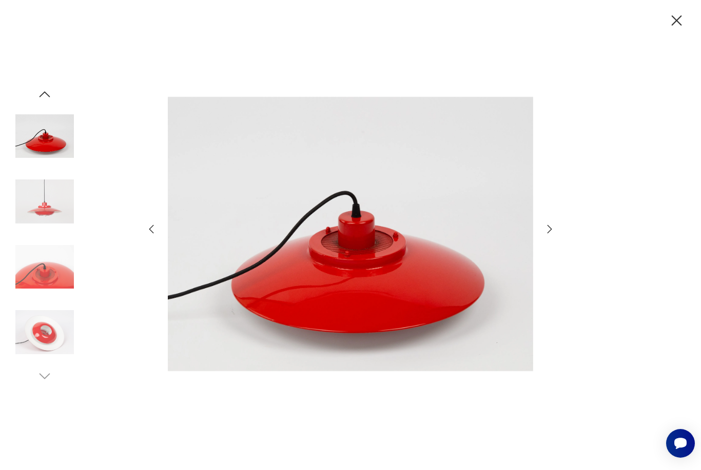
click at [552, 235] on icon "button" at bounding box center [549, 229] width 12 height 12
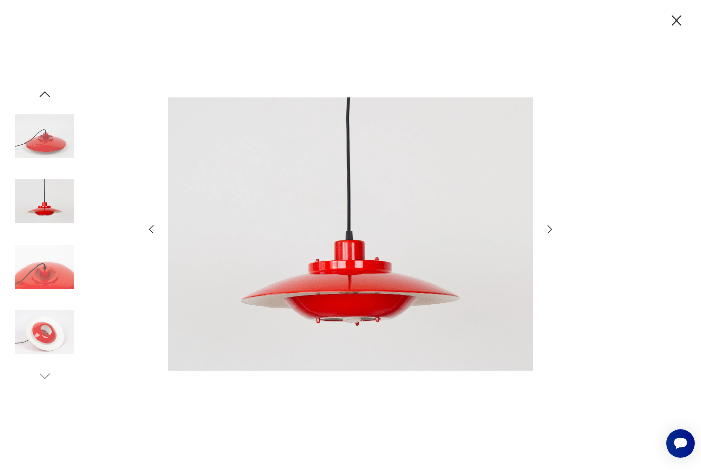
click at [552, 235] on icon "button" at bounding box center [549, 229] width 12 height 12
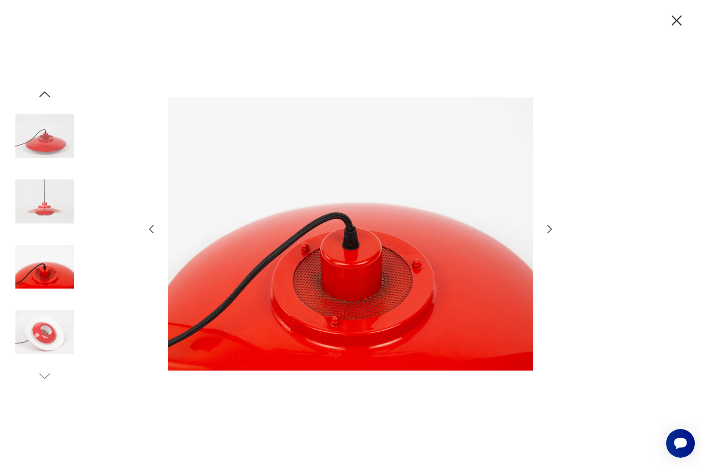
click at [552, 235] on icon "button" at bounding box center [549, 229] width 12 height 12
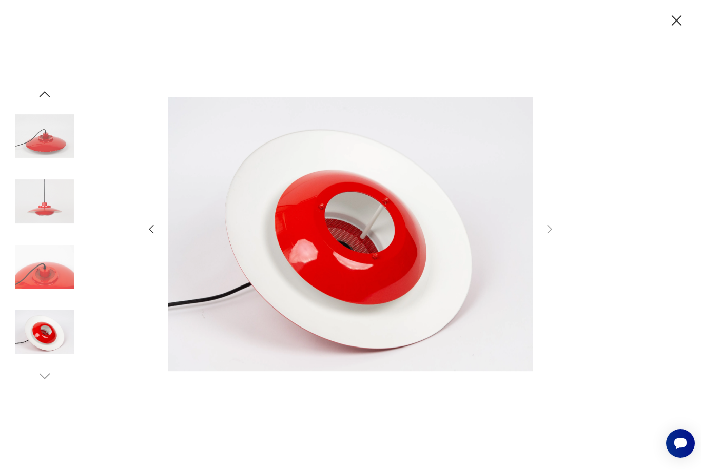
click at [674, 24] on icon "button" at bounding box center [677, 20] width 10 height 10
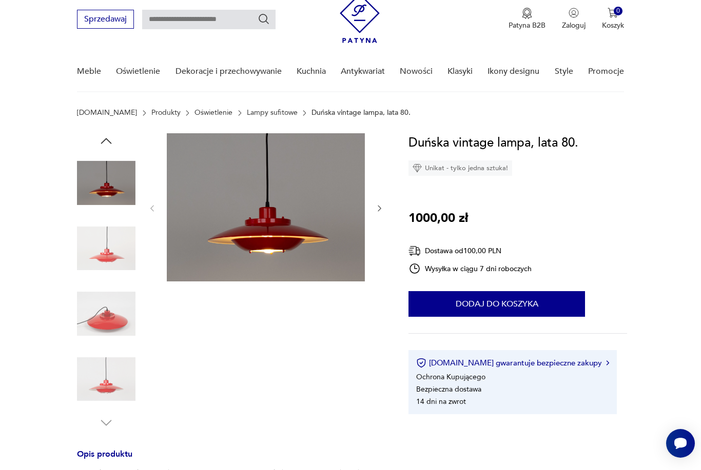
scroll to position [69, 0]
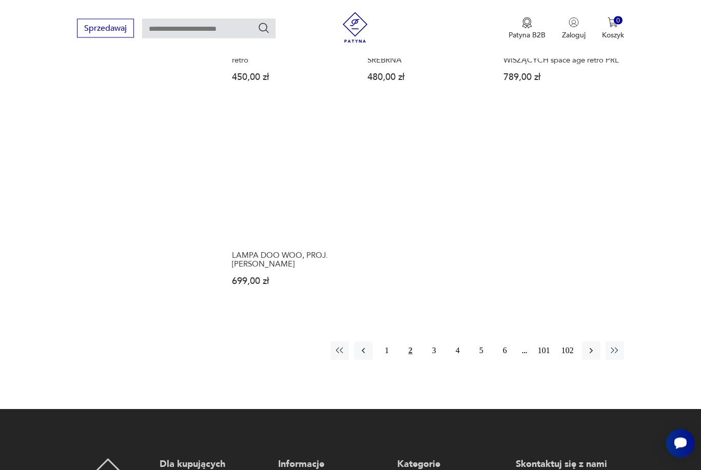
scroll to position [1418, 0]
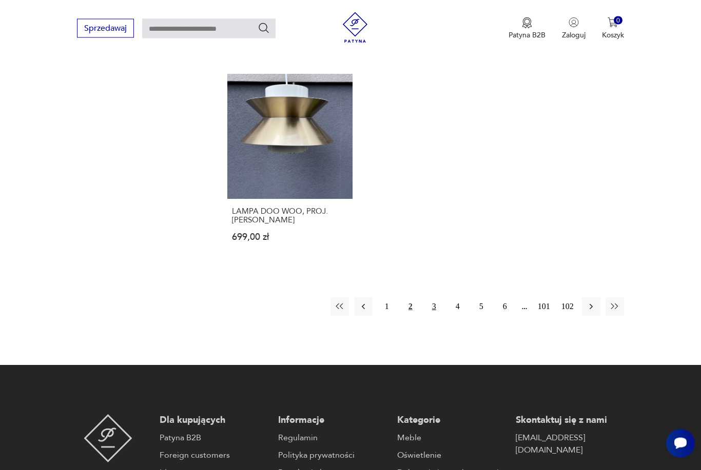
click at [431, 317] on button "3" at bounding box center [434, 307] width 18 height 18
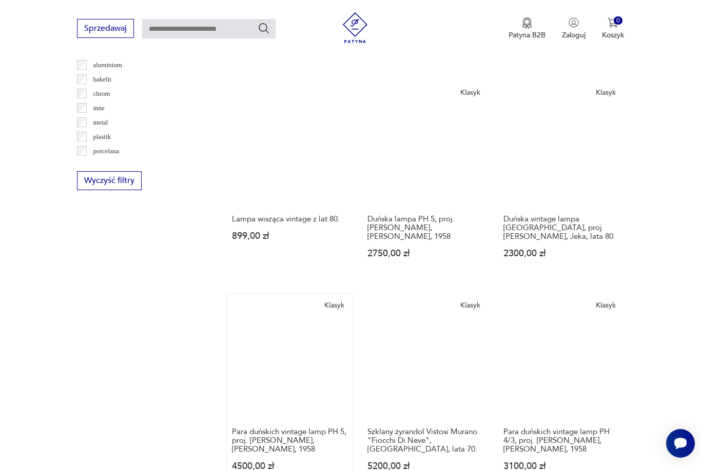
scroll to position [1010, 0]
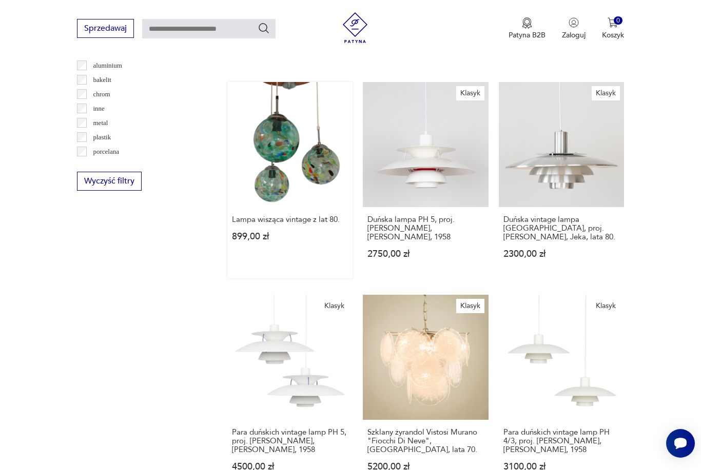
click at [269, 174] on link "Lampa wisząca vintage z lat 80. 899,00 zł" at bounding box center [289, 180] width 125 height 196
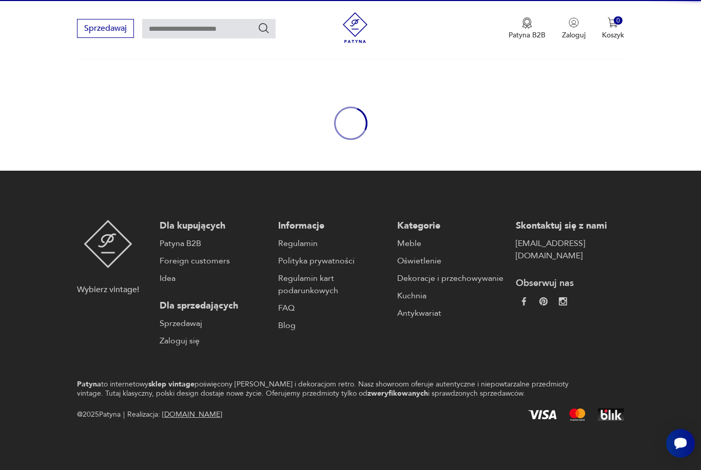
scroll to position [36, 0]
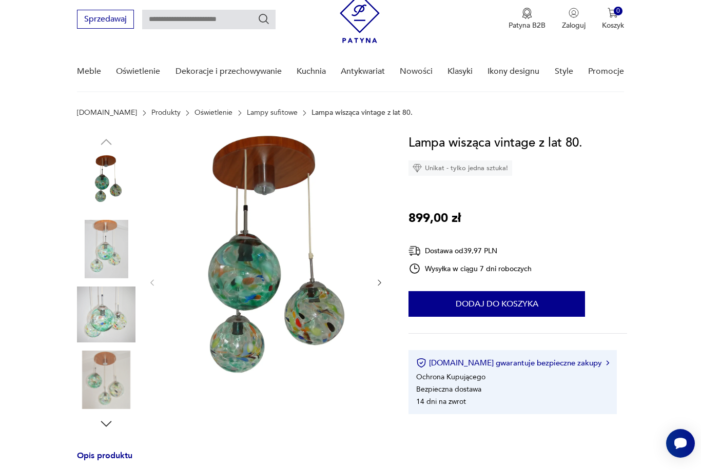
click at [372, 283] on div at bounding box center [266, 282] width 236 height 299
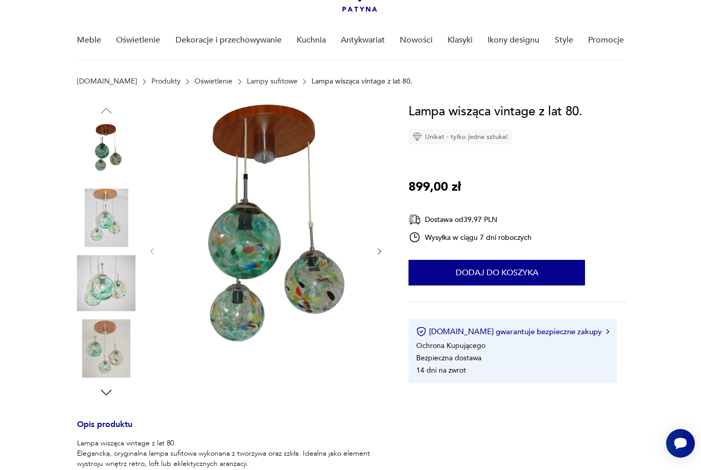
scroll to position [69, 0]
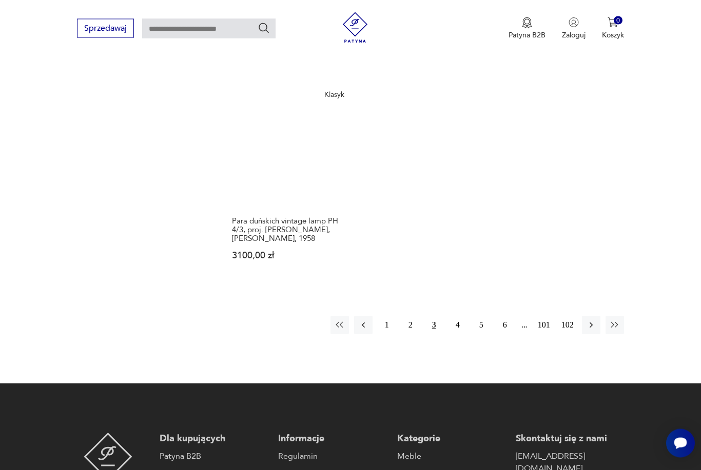
scroll to position [1452, 0]
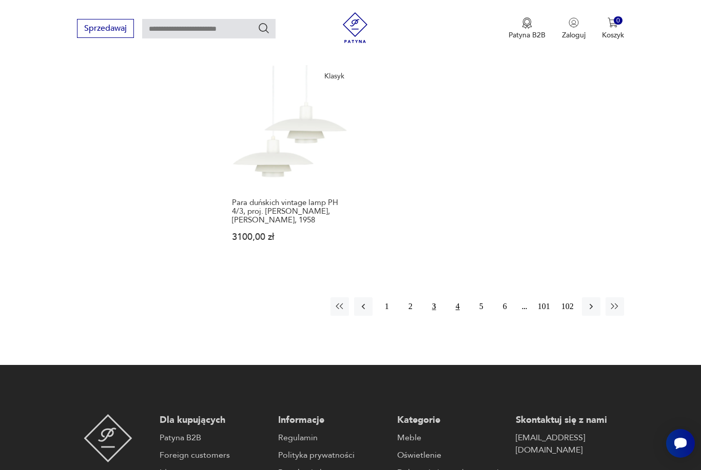
click at [459, 316] on button "4" at bounding box center [457, 307] width 18 height 18
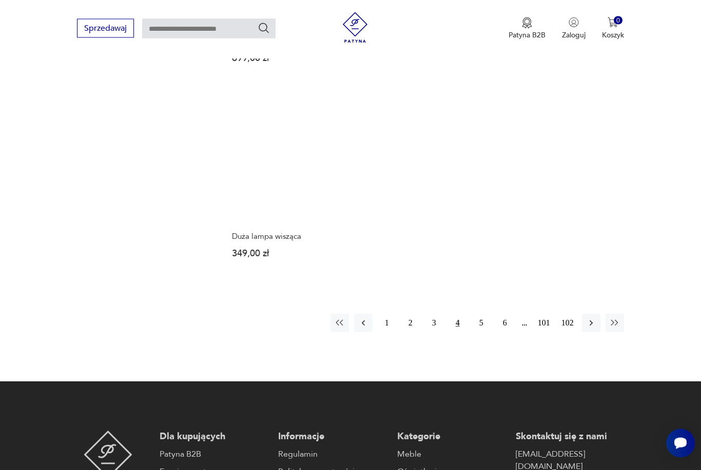
scroll to position [1433, 0]
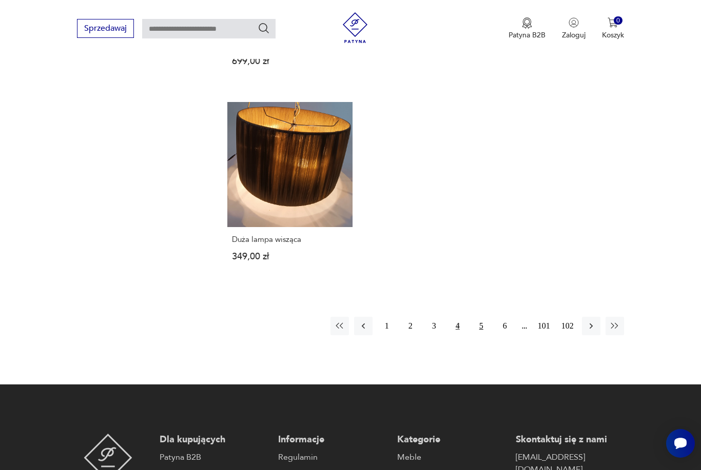
click at [481, 336] on button "5" at bounding box center [481, 326] width 18 height 18
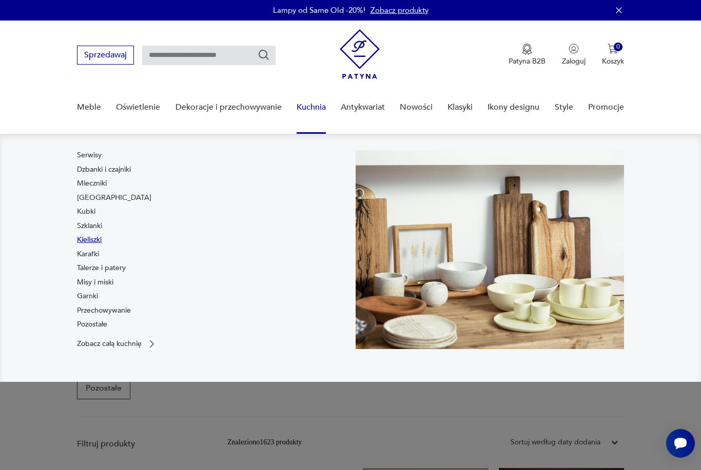
click at [95, 241] on link "Kieliszki" at bounding box center [89, 240] width 25 height 10
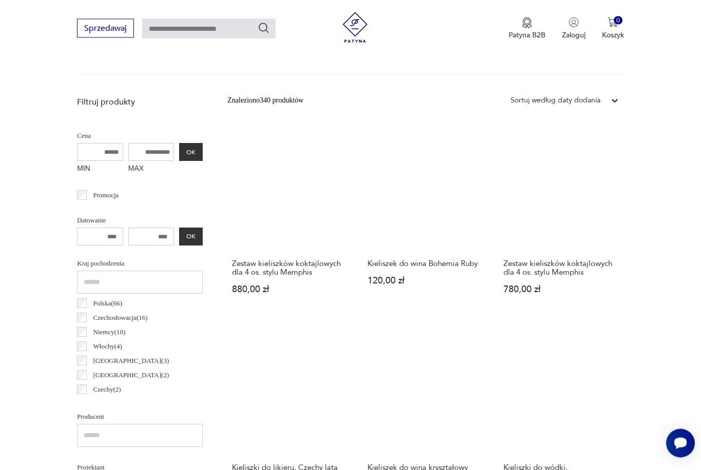
scroll to position [336, 0]
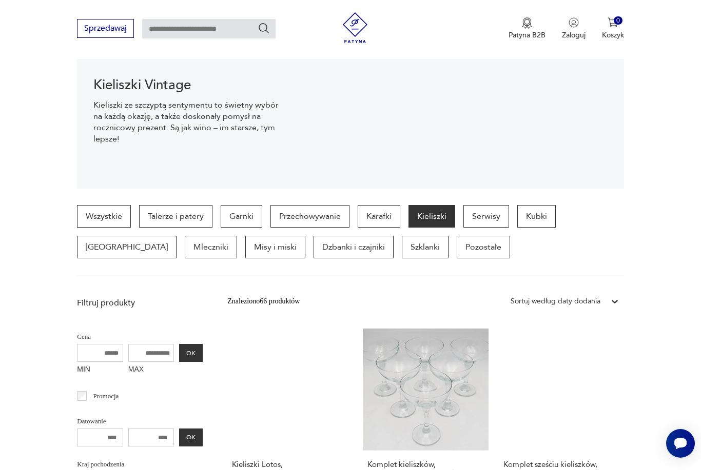
scroll to position [132, 0]
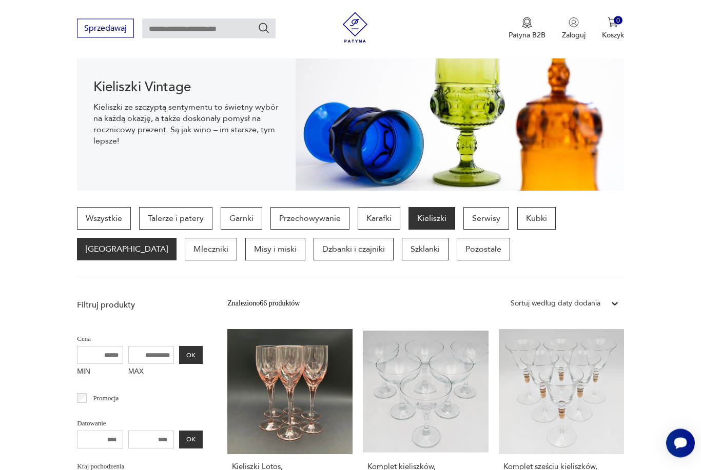
click at [176, 239] on p "[GEOGRAPHIC_DATA]" at bounding box center [127, 250] width 100 height 23
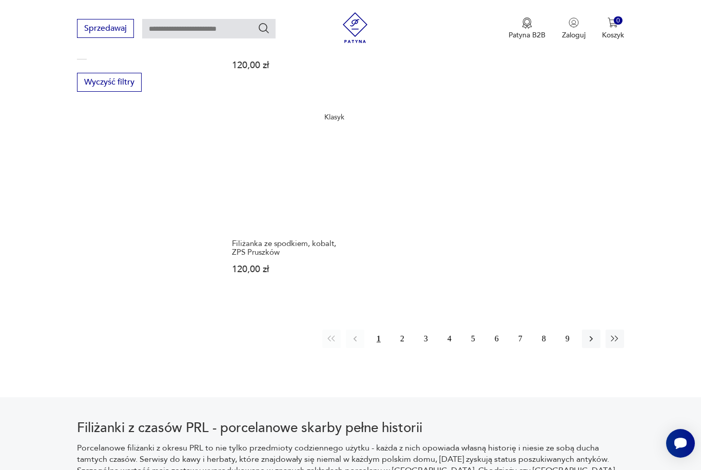
scroll to position [1421, 0]
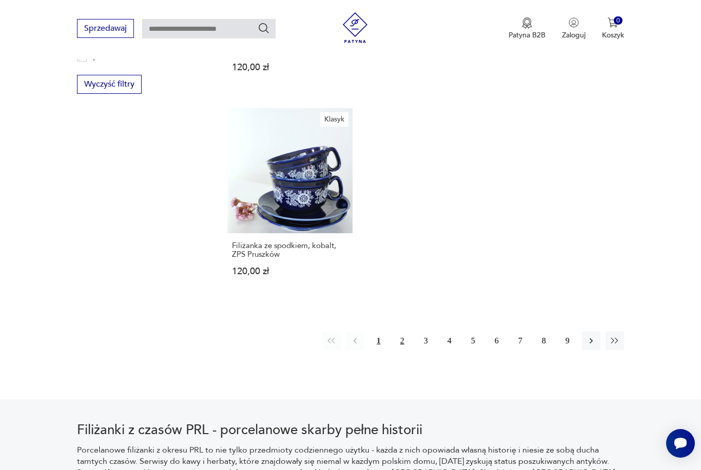
click at [404, 350] on button "2" at bounding box center [402, 341] width 18 height 18
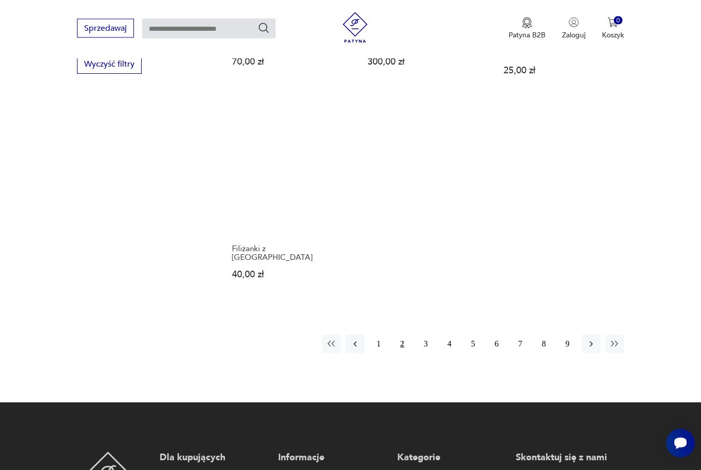
scroll to position [1440, 0]
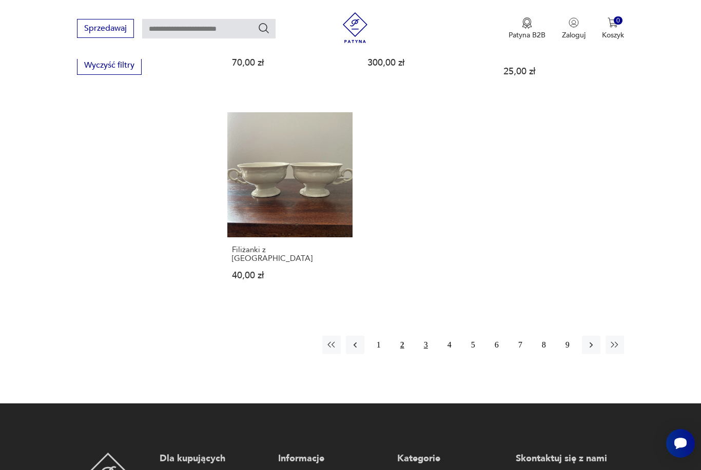
click at [427, 355] on button "3" at bounding box center [426, 345] width 18 height 18
